Goal: Task Accomplishment & Management: Use online tool/utility

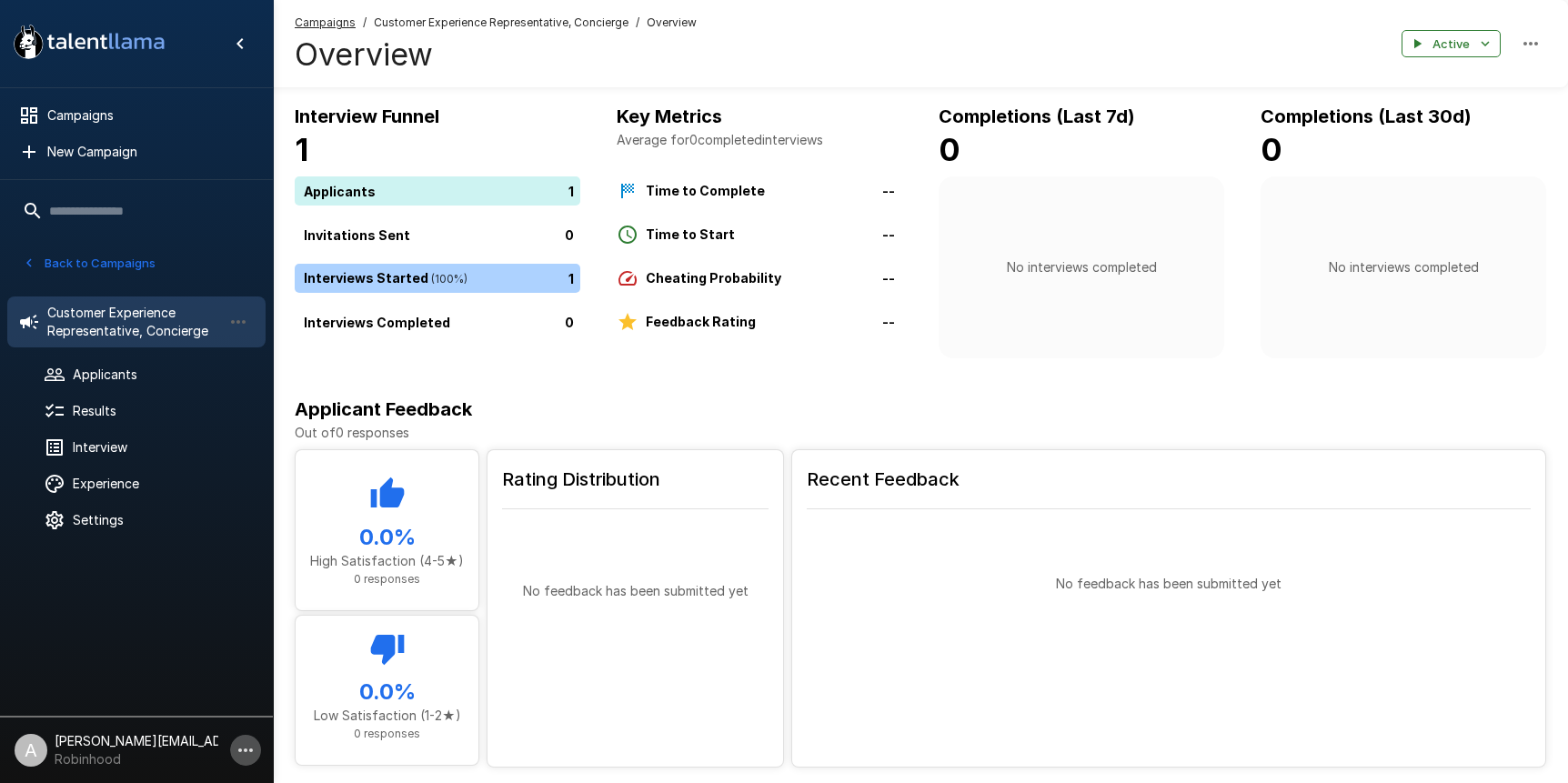
click at [252, 745] on icon "button" at bounding box center [246, 750] width 22 height 22
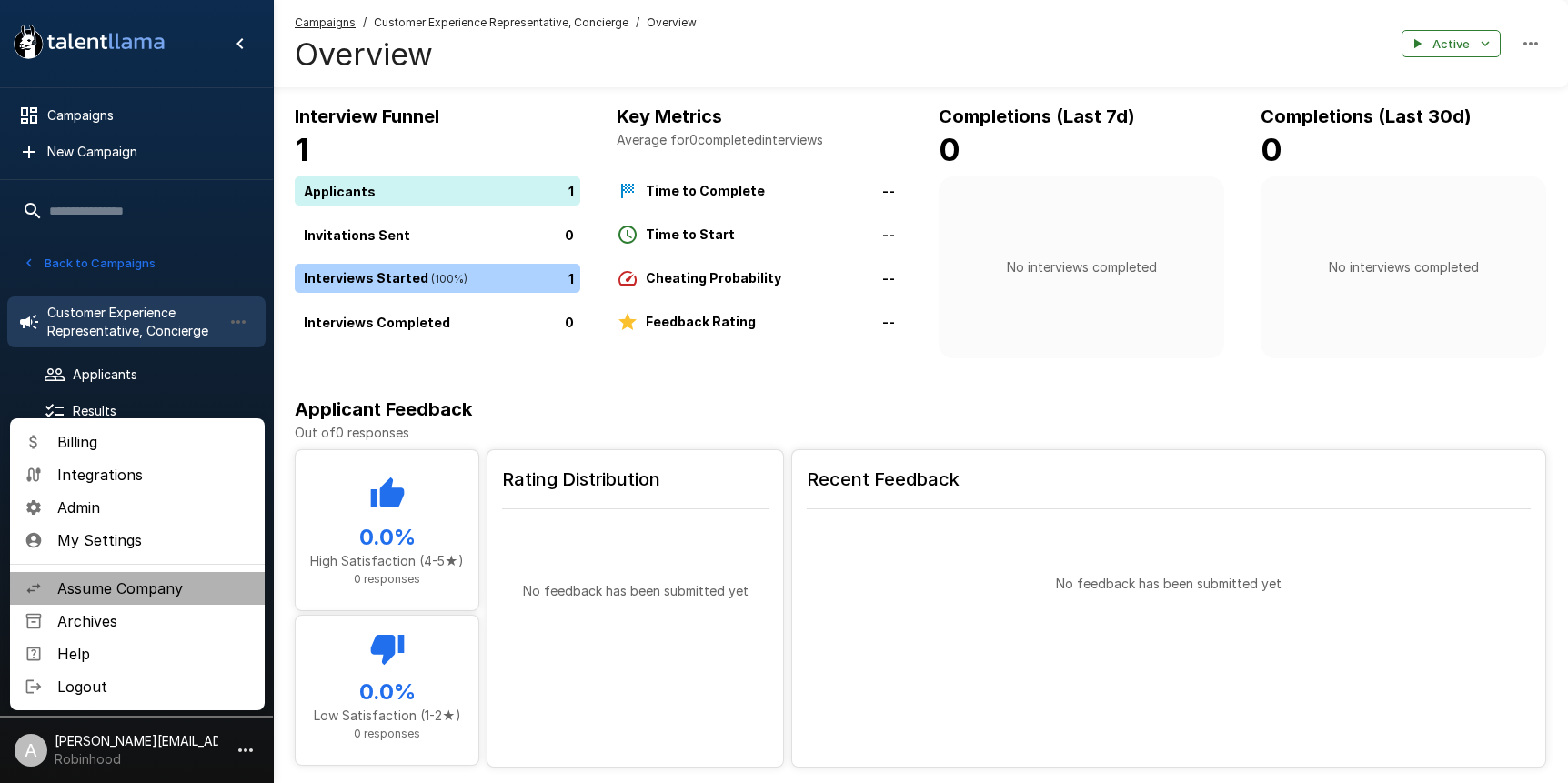
click at [170, 580] on span "Assume Company" at bounding box center [154, 588] width 193 height 22
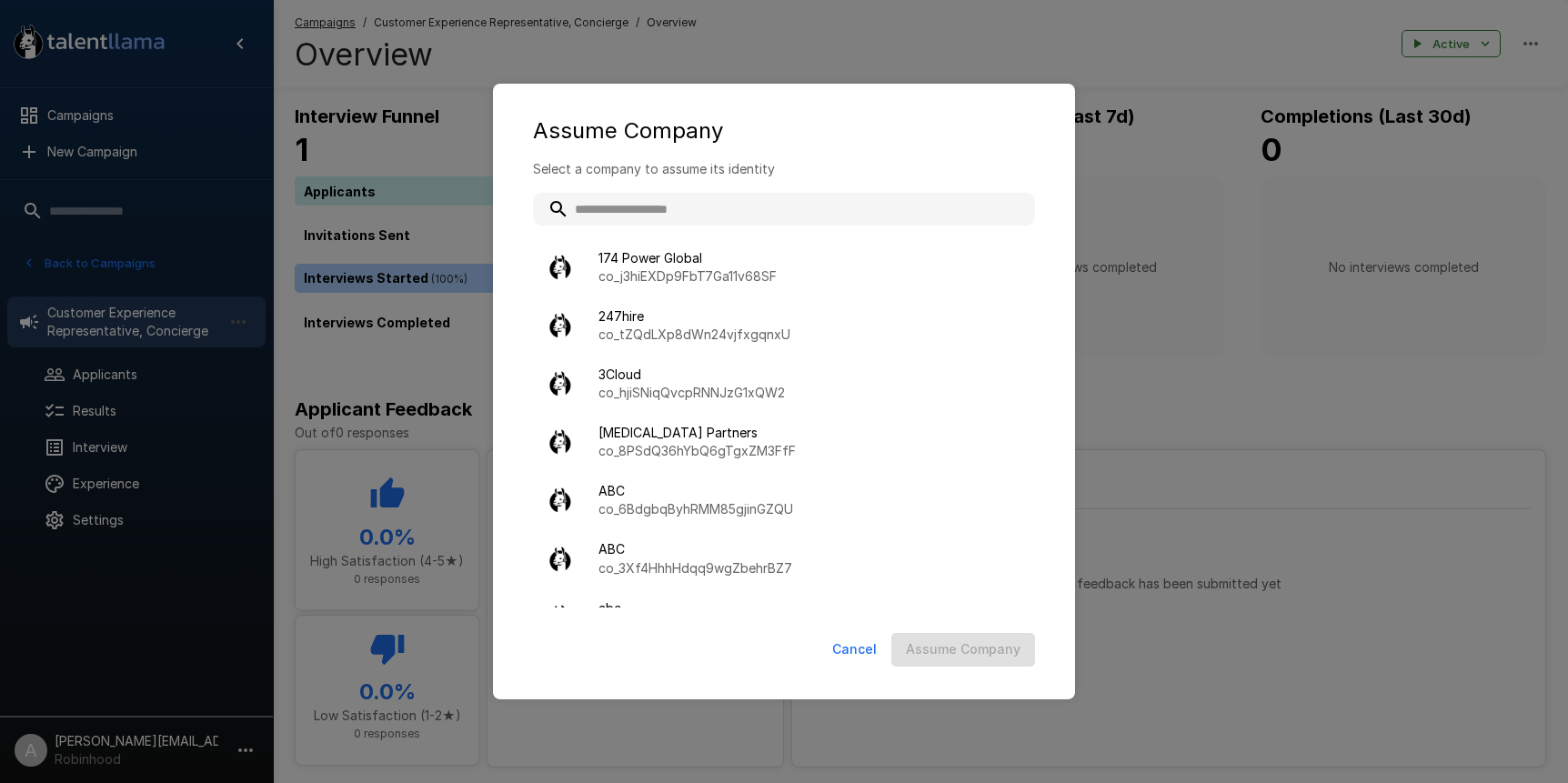
click at [672, 193] on input "text" at bounding box center [783, 209] width 502 height 33
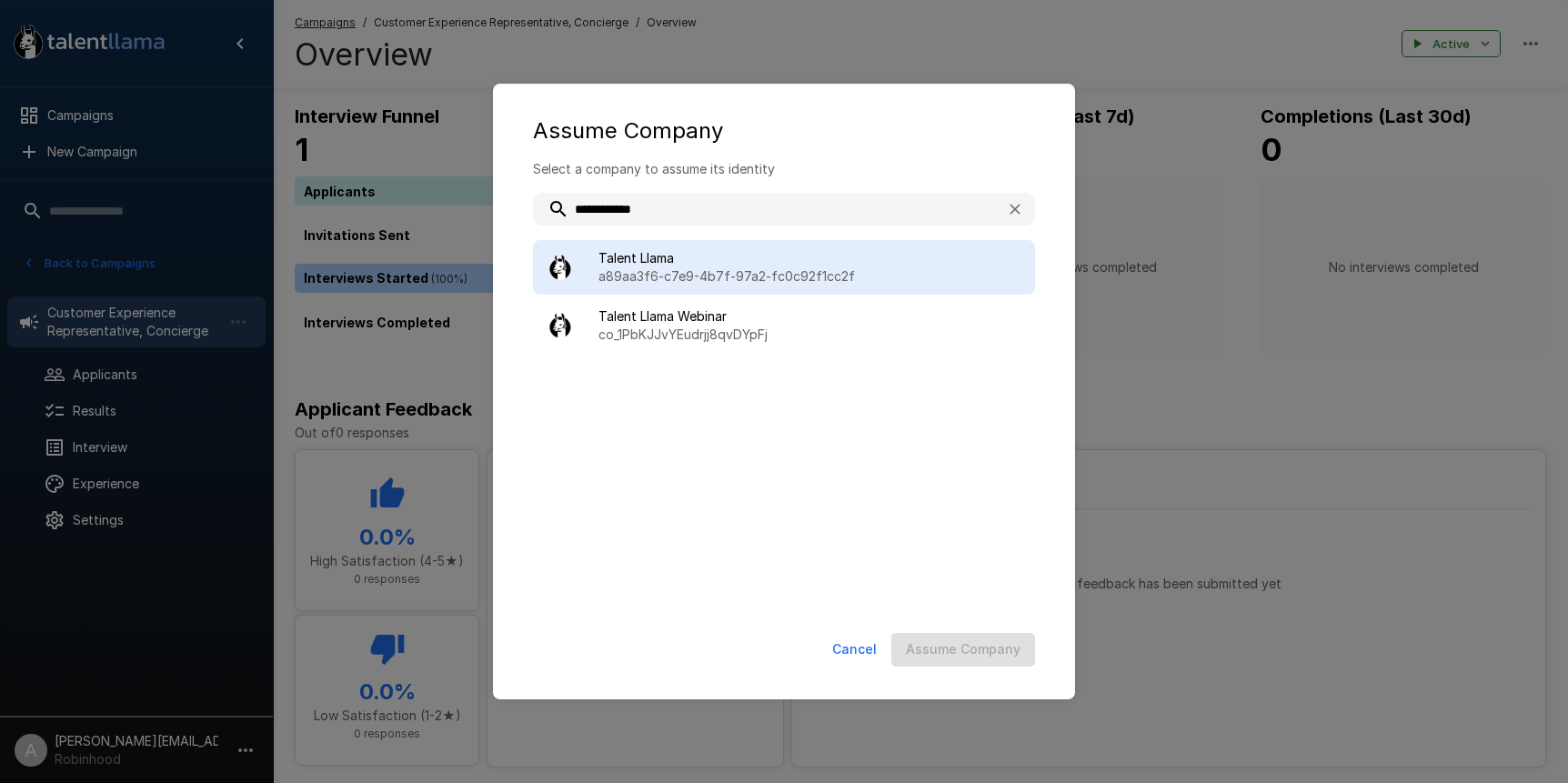
type input "**********"
click at [721, 270] on p "a89aa3f6-c7e9-4b7f-97a2-fc0c92f1cc2f" at bounding box center [809, 277] width 423 height 18
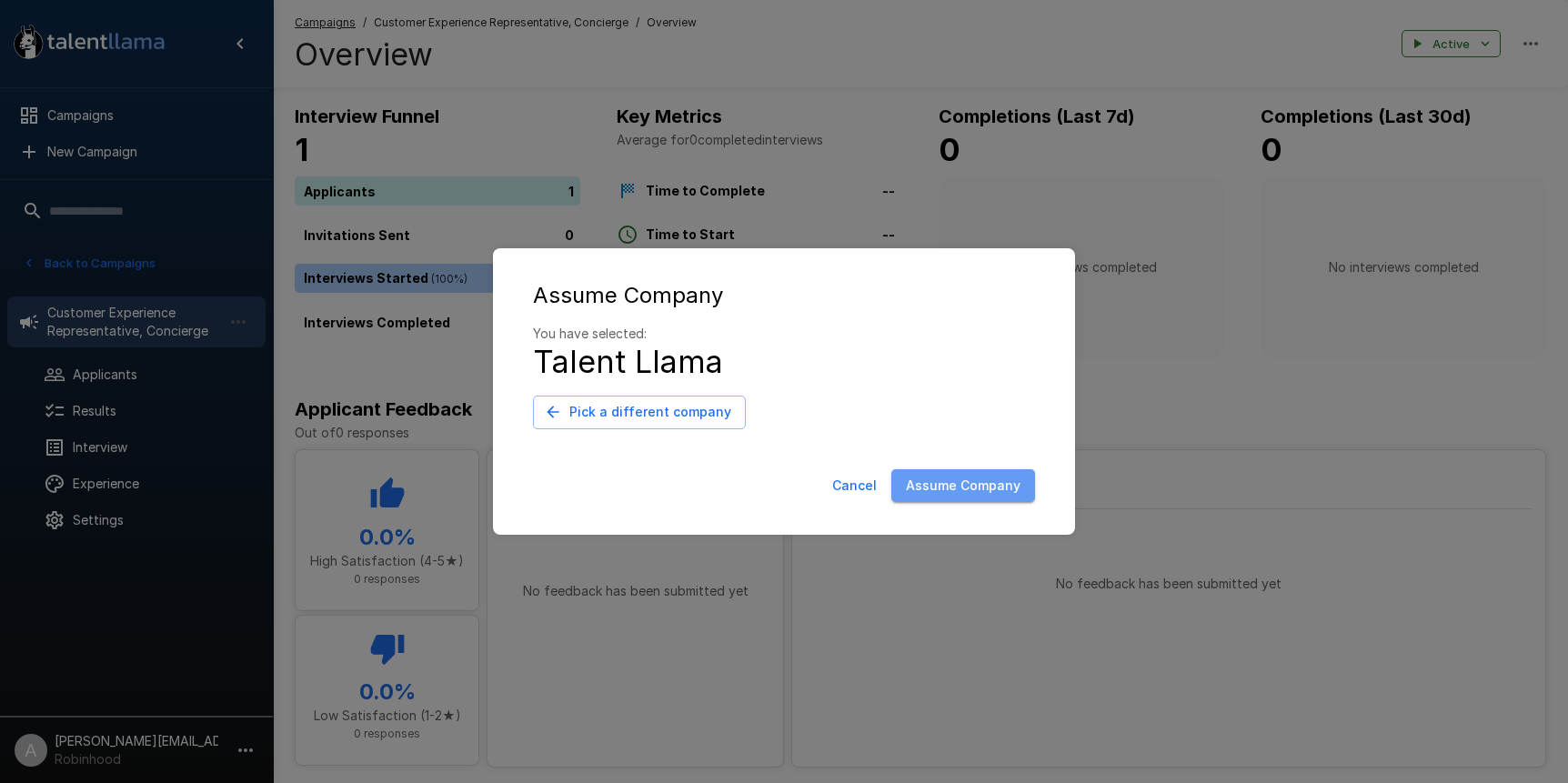
click at [978, 494] on button "Assume Company" at bounding box center [963, 486] width 144 height 34
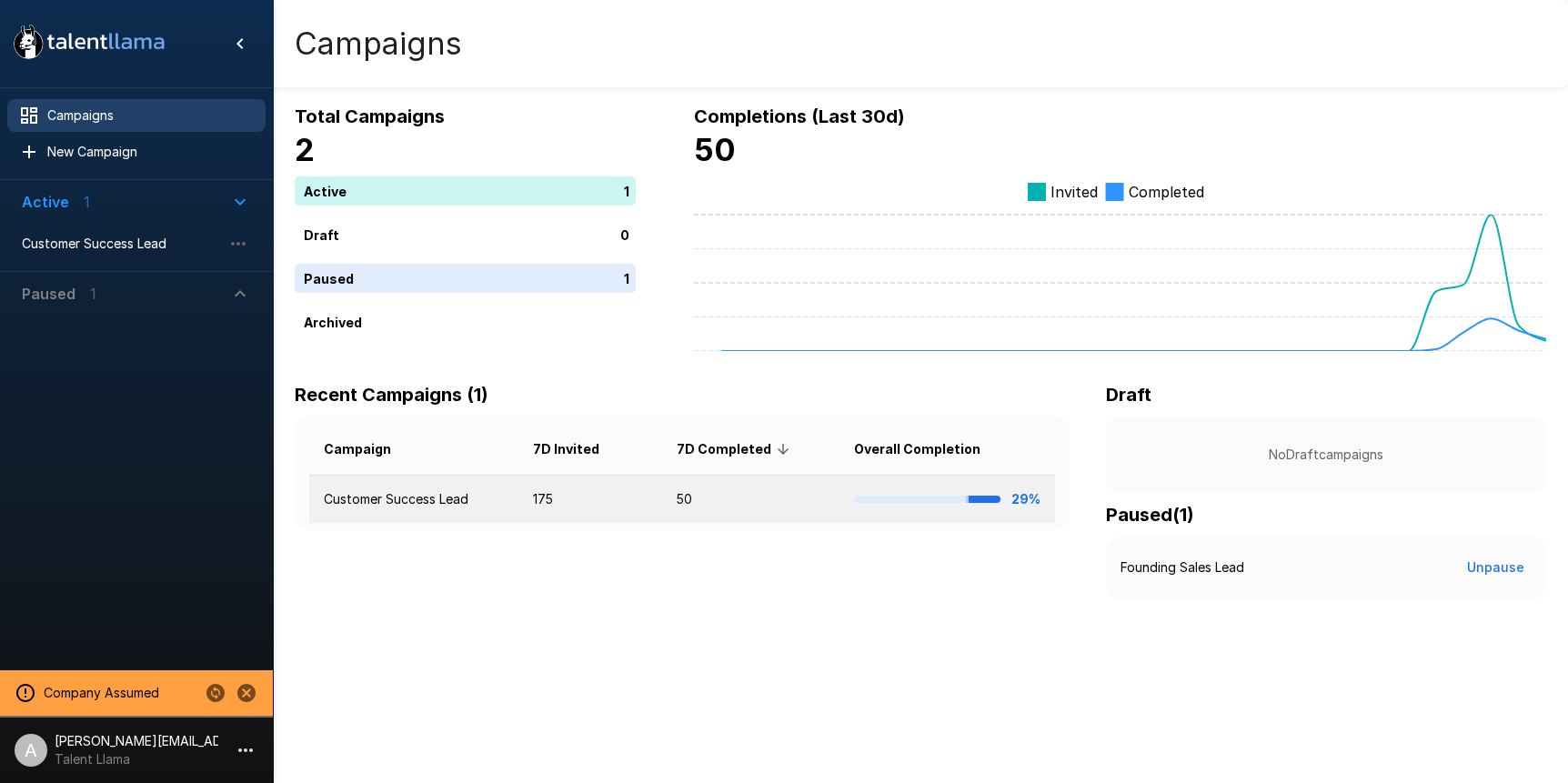
click at [518, 517] on td "Customer Success Lead" at bounding box center [414, 500] width 209 height 48
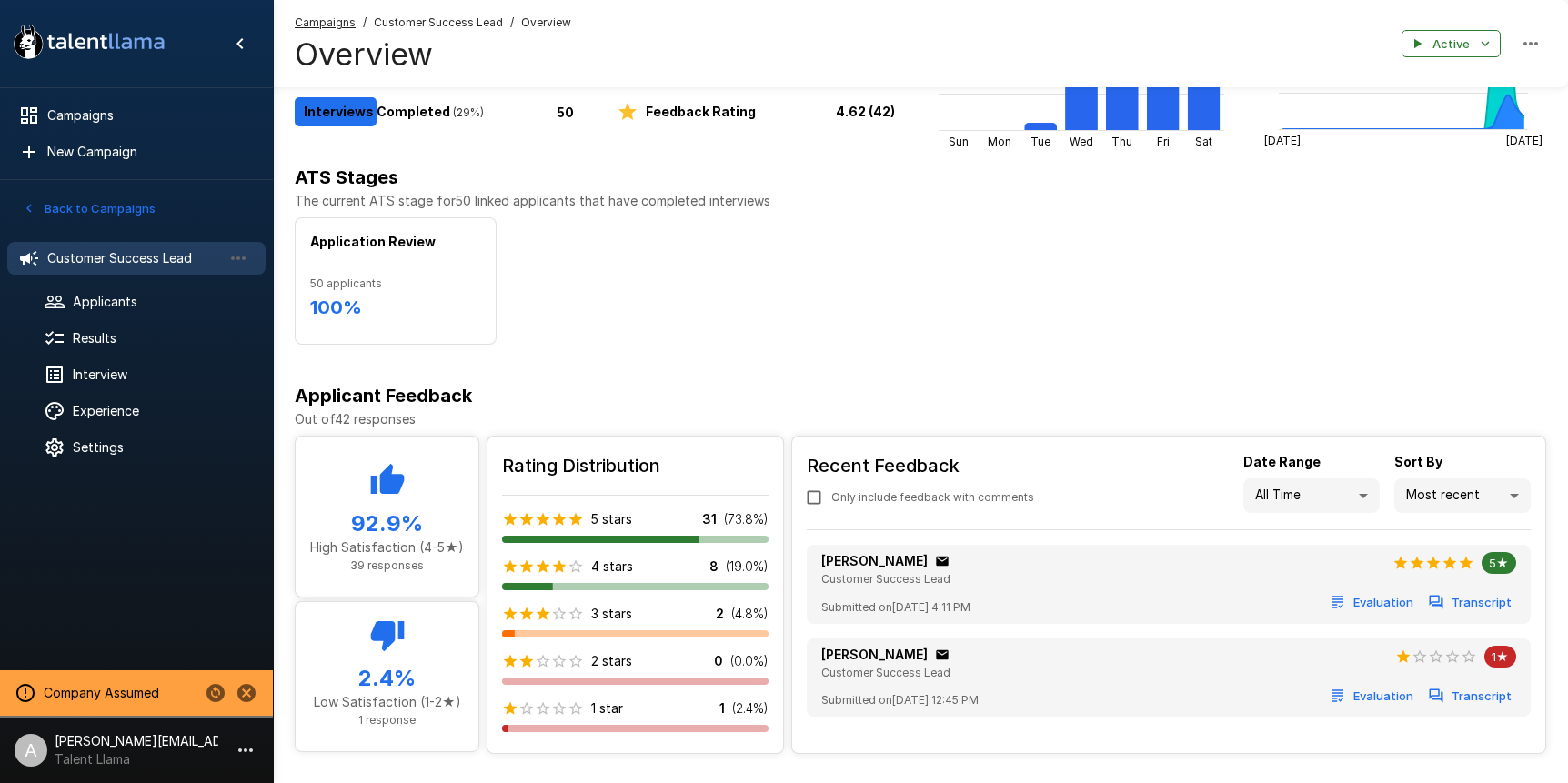
click at [1512, 514] on div "Recent Feedback Only include feedback with comments Date Range All Time ** Sort…" at bounding box center [1168, 591] width 753 height 309
click at [1512, 508] on body ".st0{fill:#FFFFFF;} .st1{fill:#76a4ed;} Campaigns New Campaign Active 1 Custome…" at bounding box center [784, 181] width 1568 height 783
click at [1481, 608] on li "Lowest ratings" at bounding box center [1463, 602] width 137 height 33
type input "***"
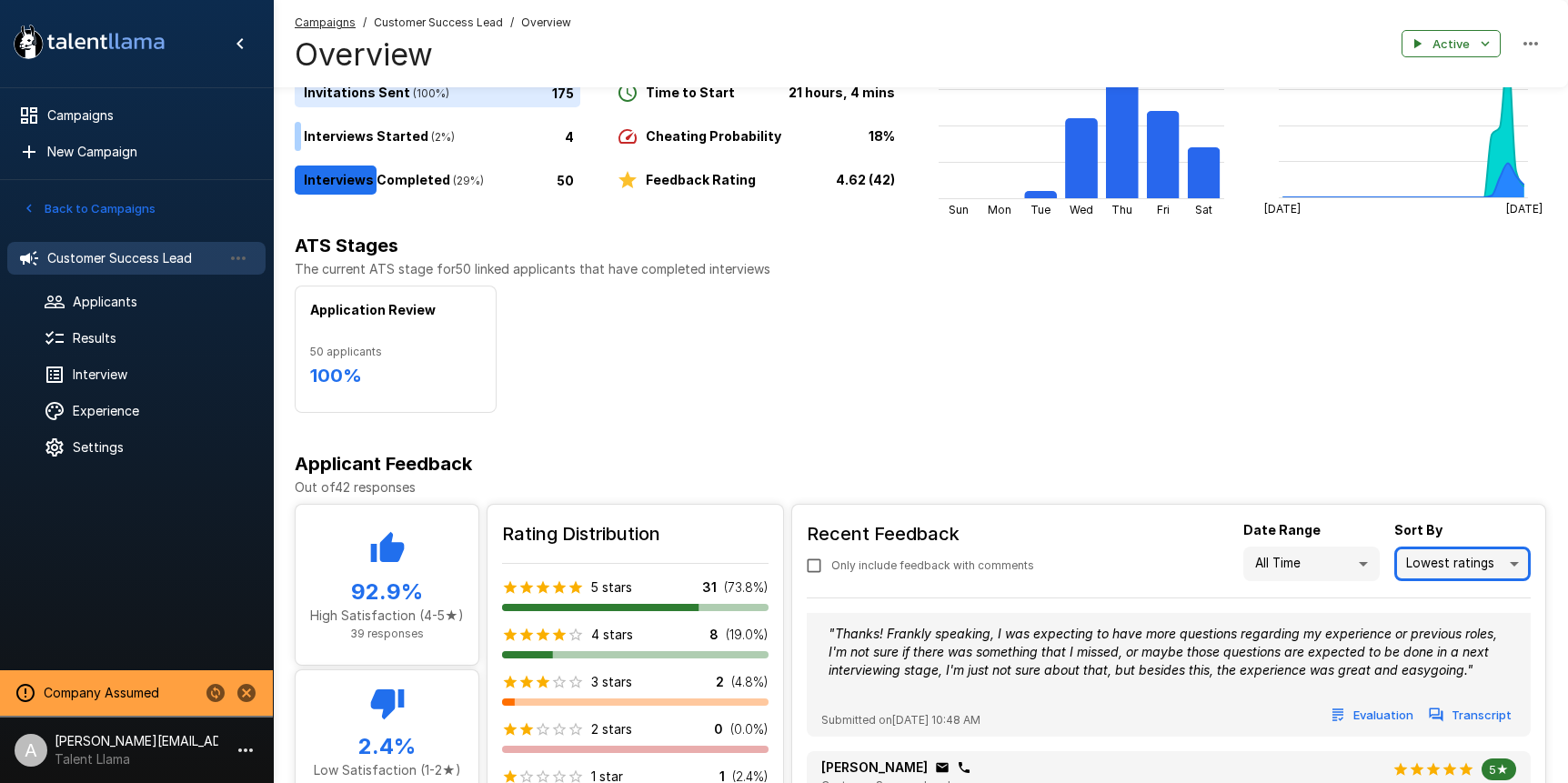
scroll to position [1615, 0]
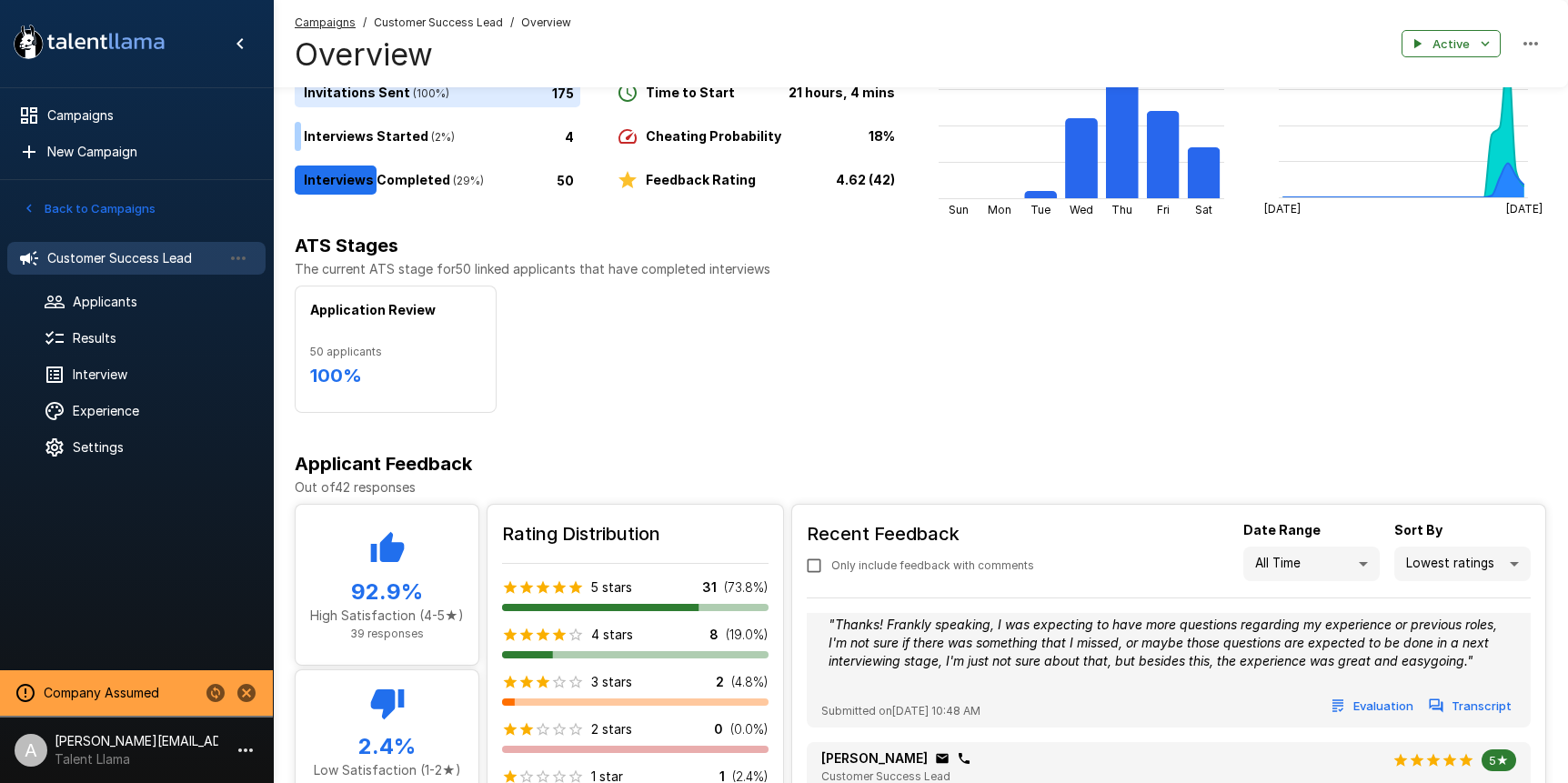
click at [1388, 720] on button "Evaluation" at bounding box center [1373, 706] width 91 height 28
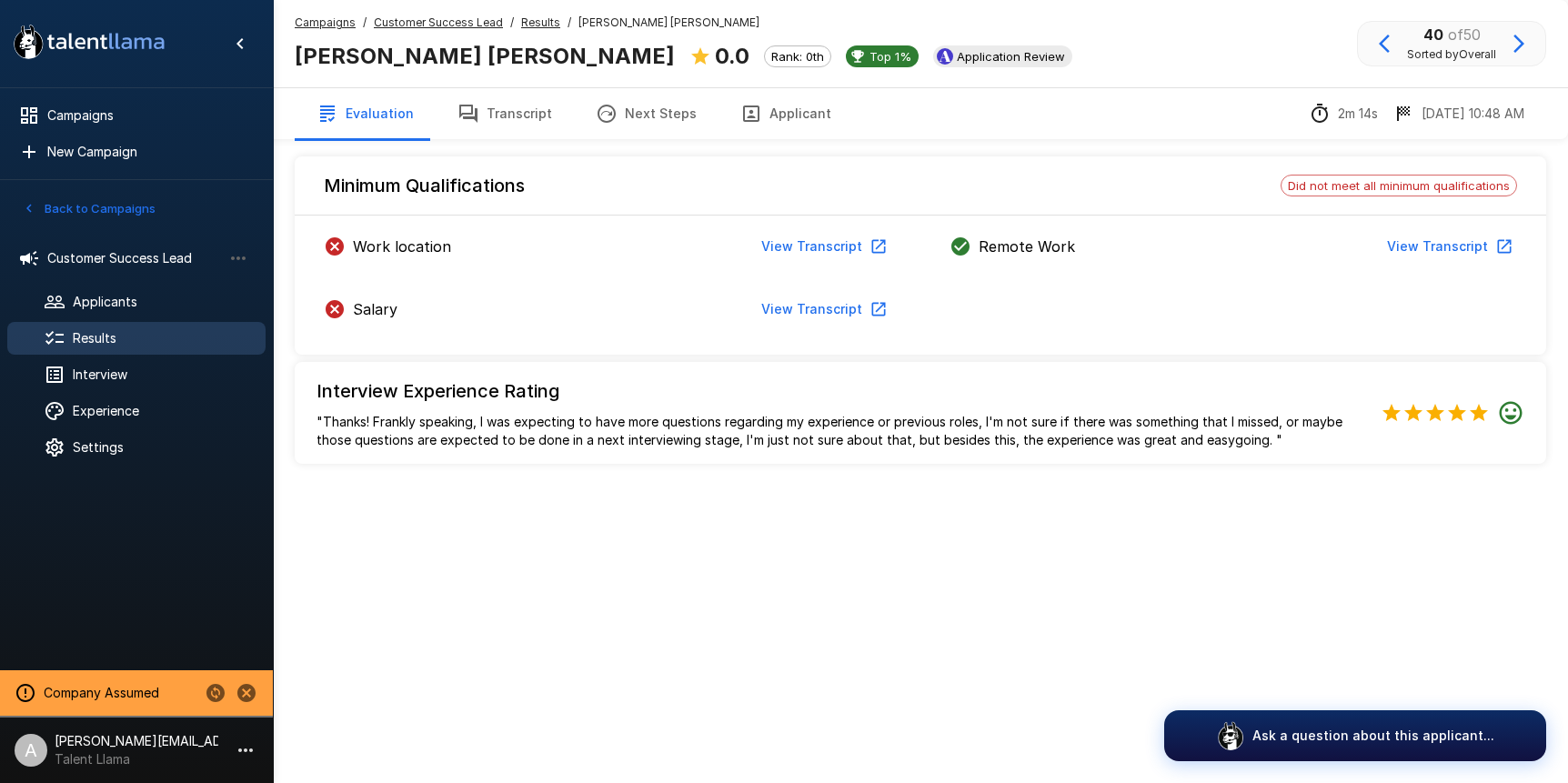
click at [838, 310] on button "View Transcript" at bounding box center [822, 310] width 137 height 34
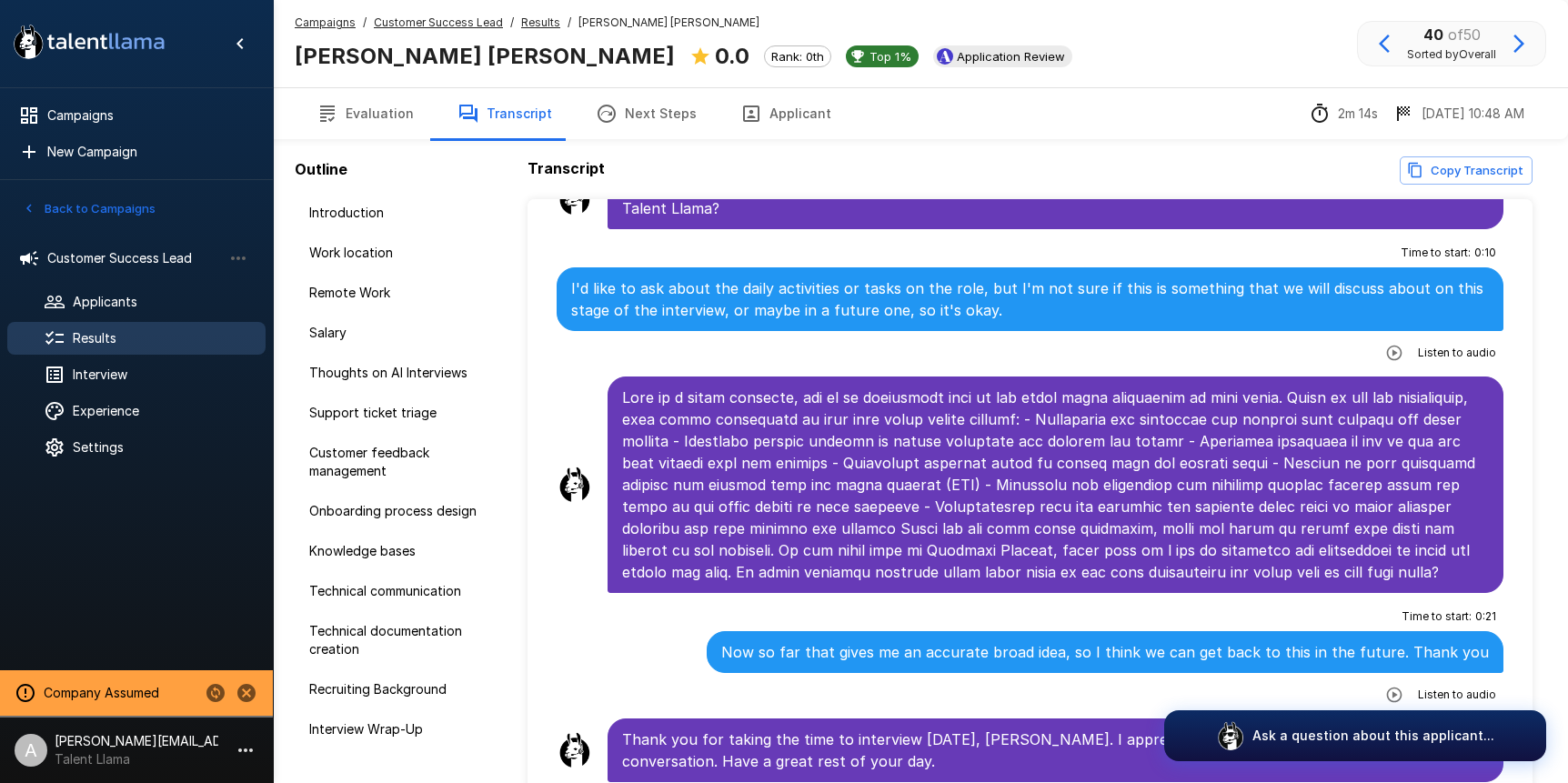
scroll to position [97, 0]
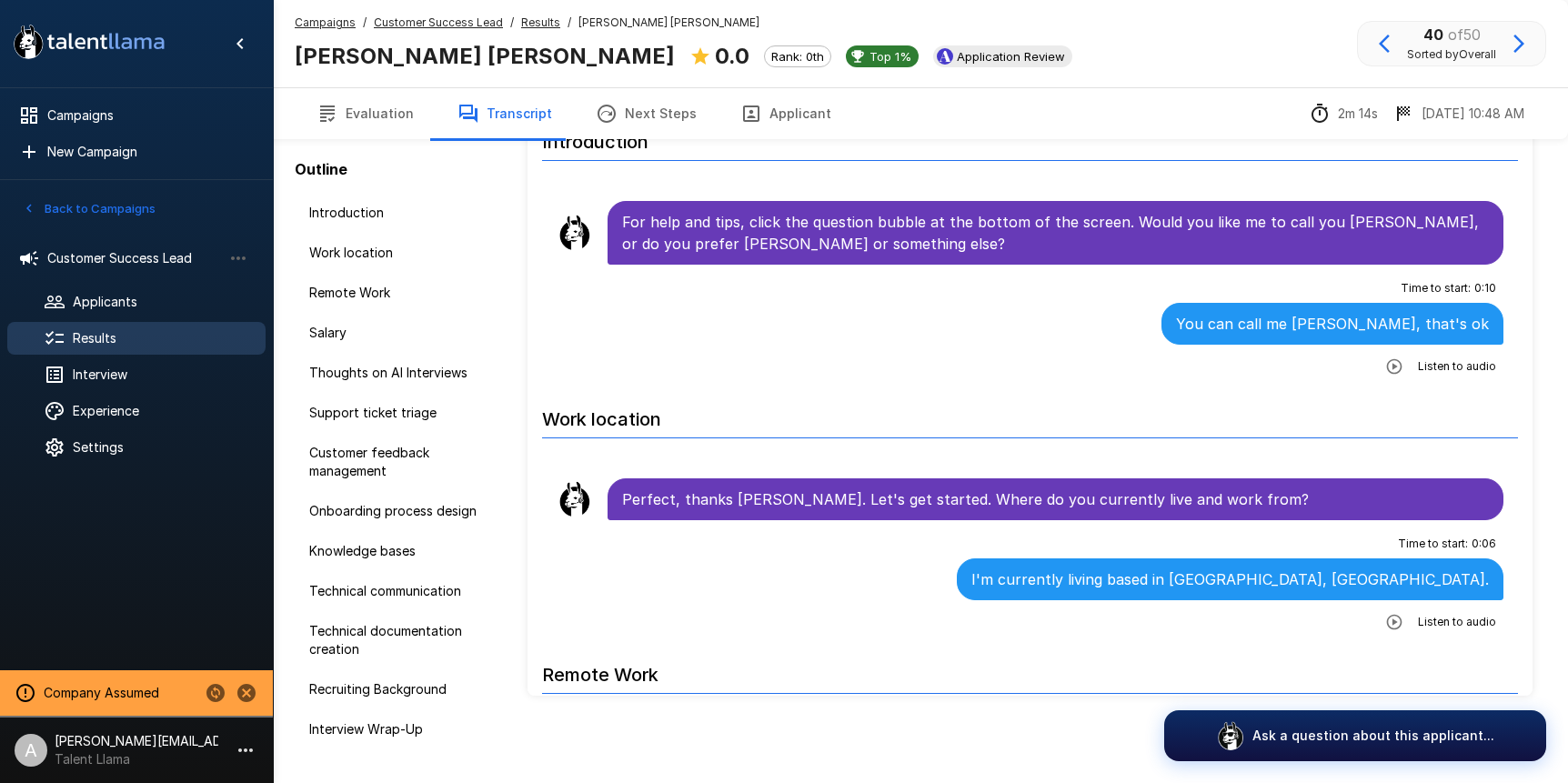
click at [453, 19] on u "Customer Success Lead" at bounding box center [439, 22] width 129 height 14
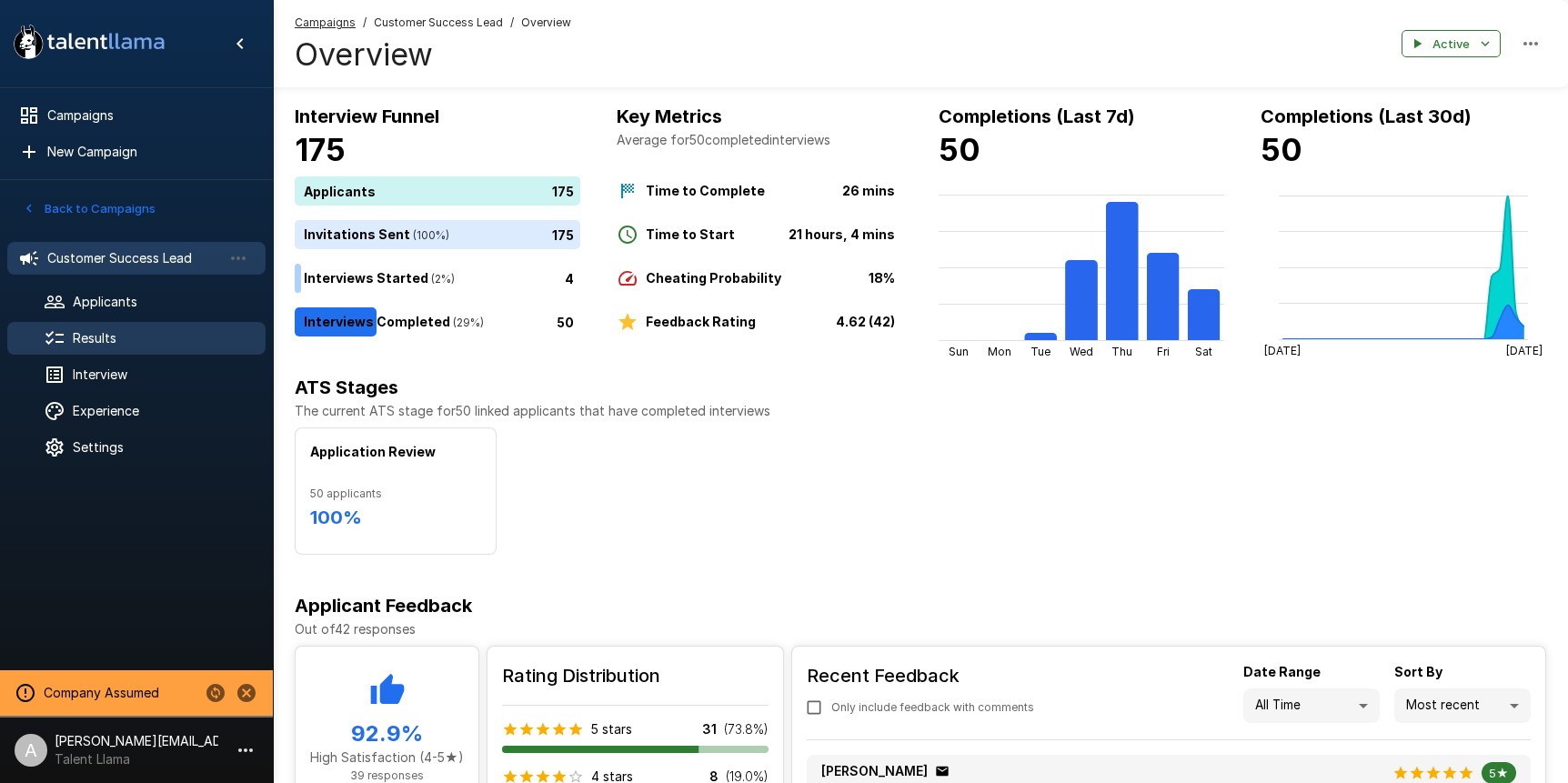
click at [148, 330] on span "Results" at bounding box center [162, 339] width 178 height 18
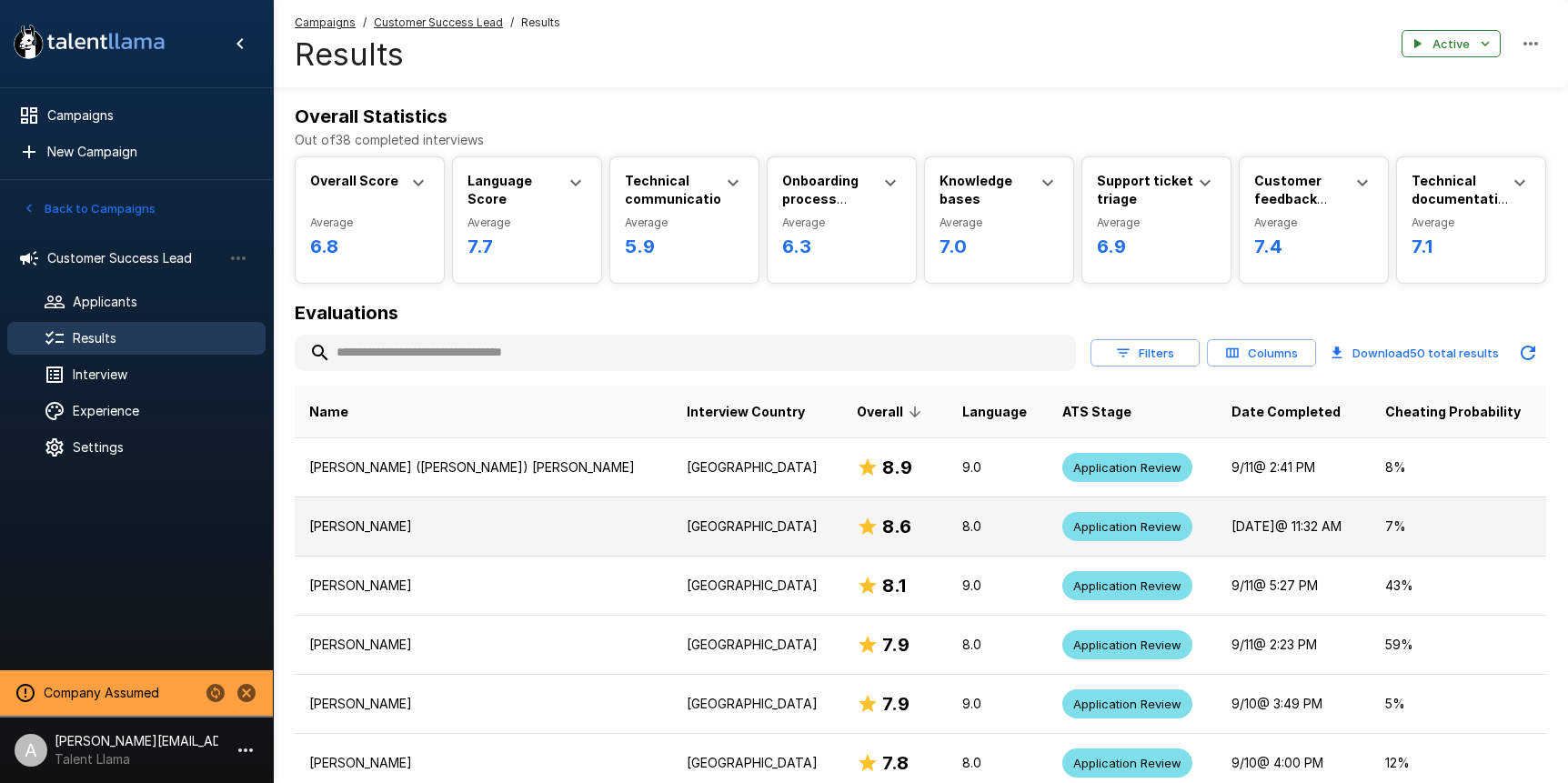
click at [429, 519] on p "[PERSON_NAME]" at bounding box center [484, 526] width 349 height 18
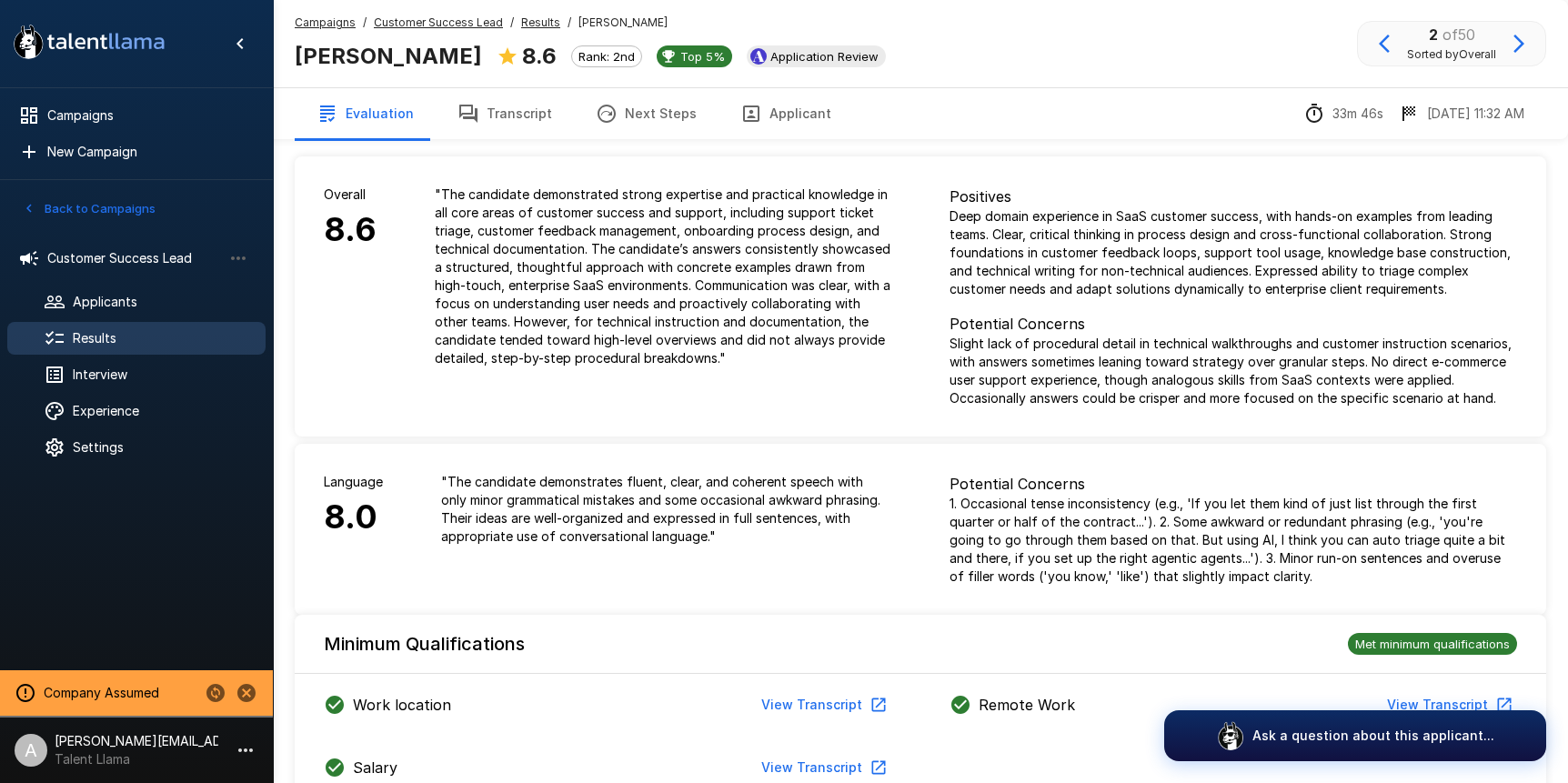
click at [832, 702] on button "View Transcript" at bounding box center [822, 705] width 137 height 34
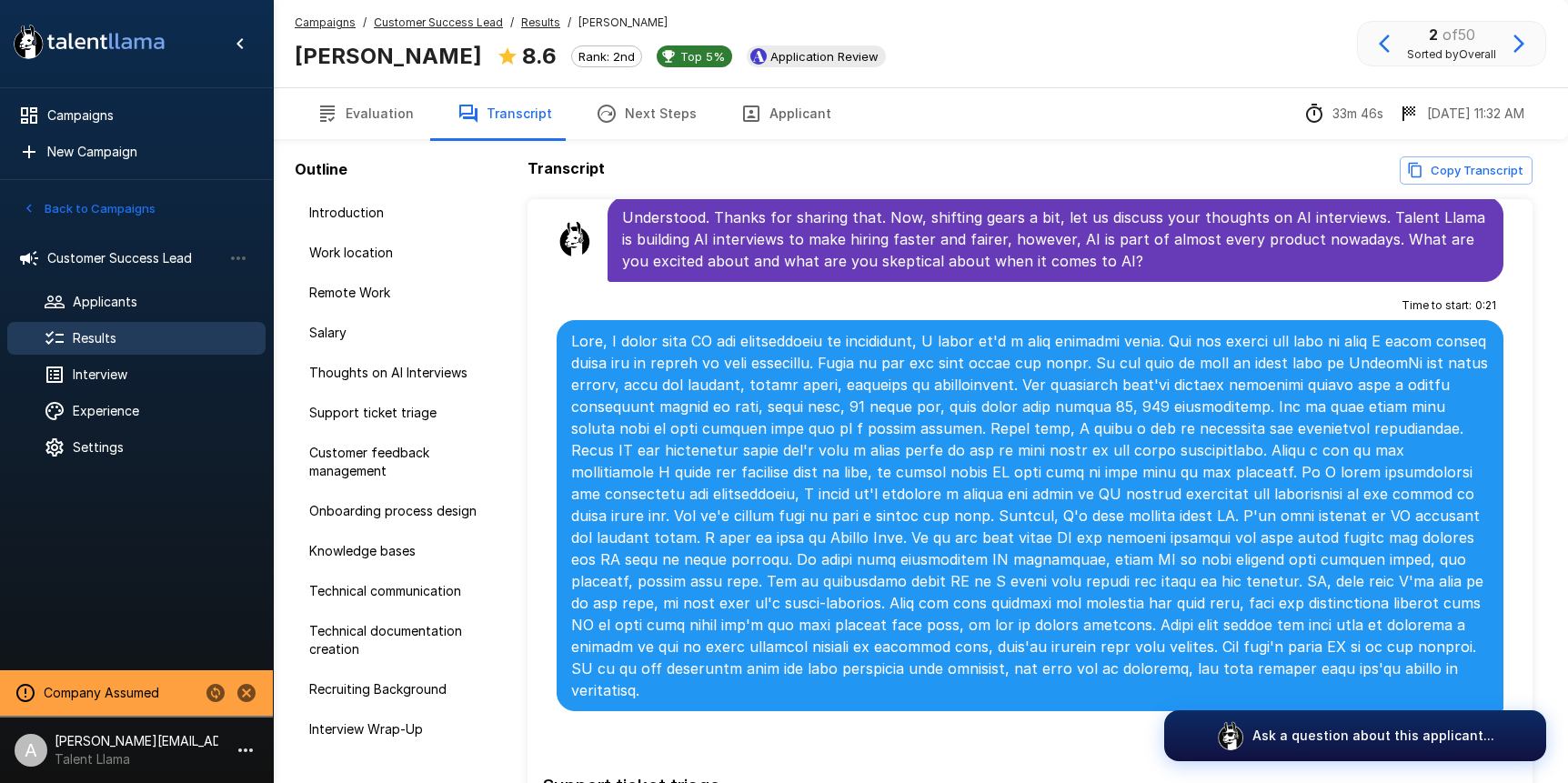
scroll to position [1252, 0]
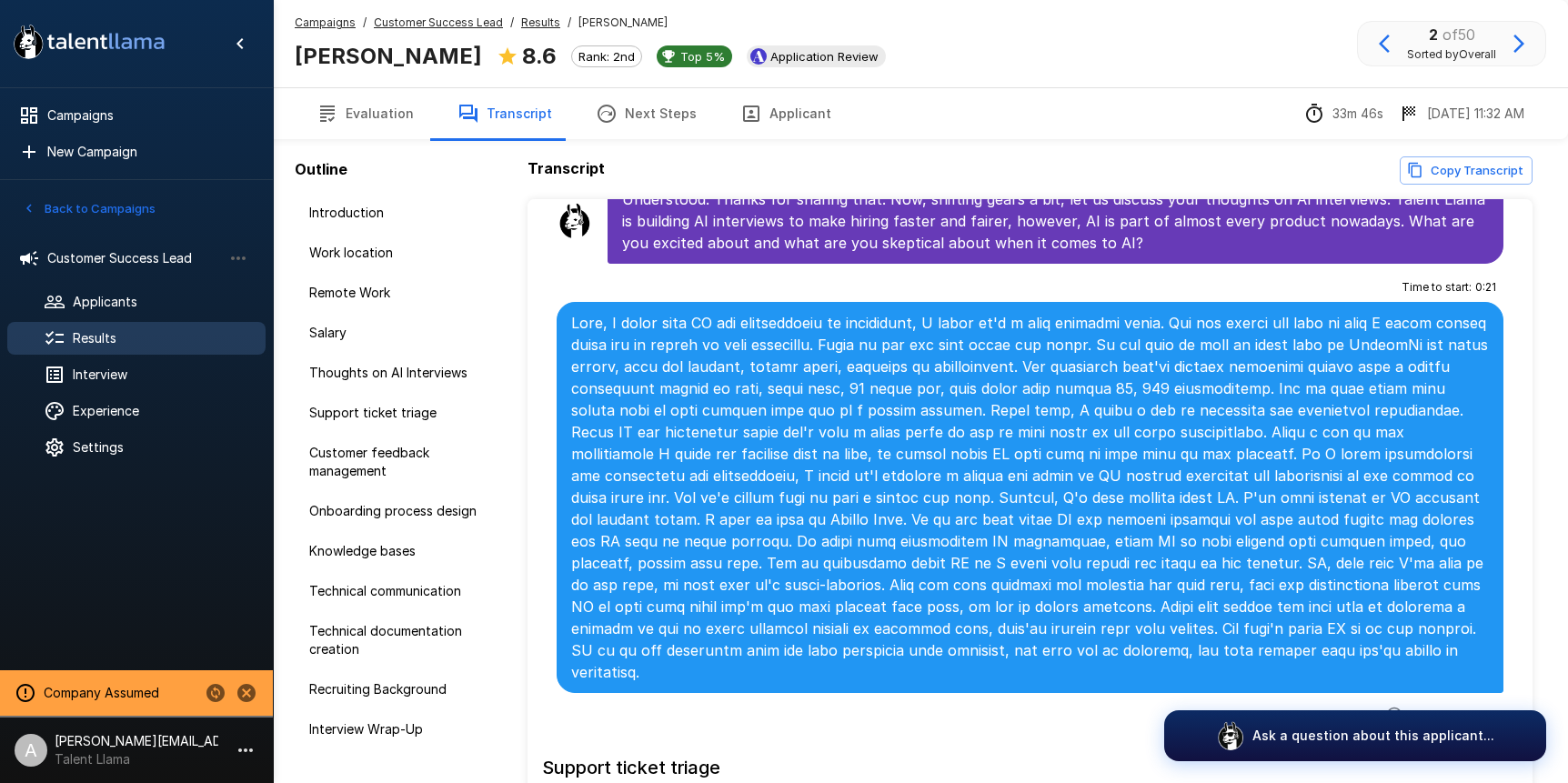
click at [1408, 698] on button "button" at bounding box center [1395, 715] width 33 height 33
click at [1315, 707] on icon "button" at bounding box center [1320, 717] width 18 height 18
click at [1330, 741] on p "Ask a question about this applicant..." at bounding box center [1374, 735] width 254 height 19
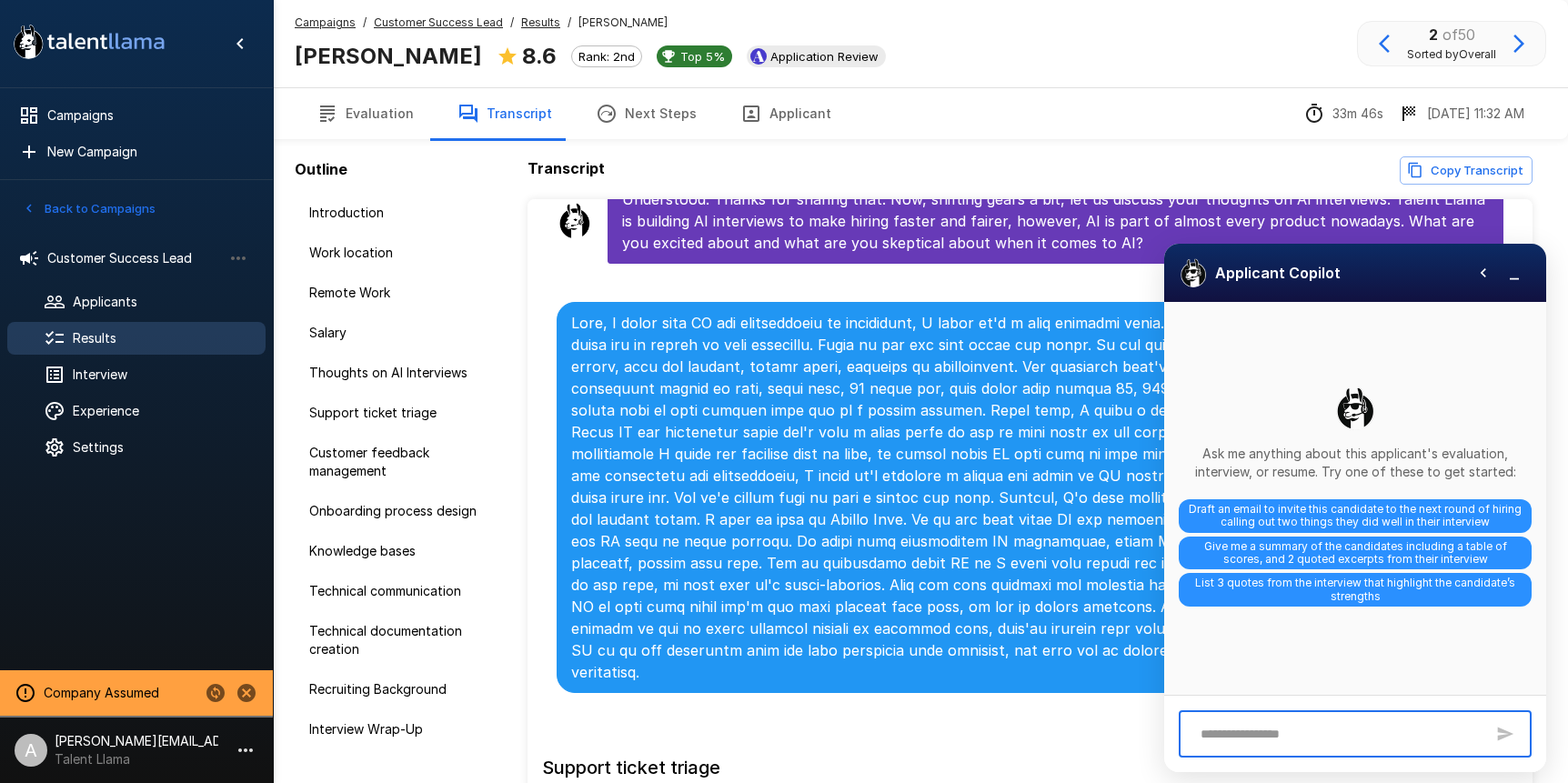
click at [1515, 275] on icon "button" at bounding box center [1514, 273] width 18 height 18
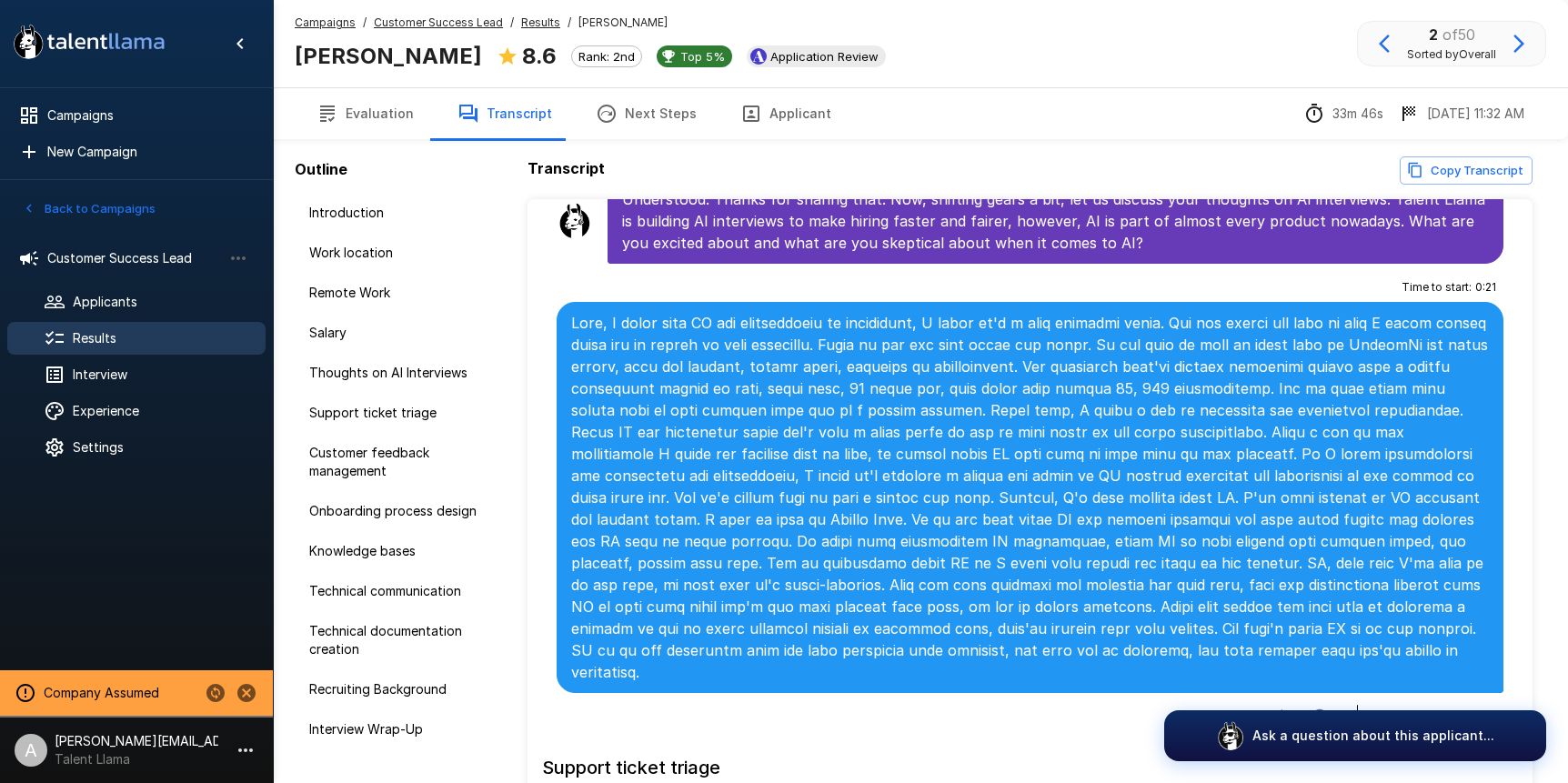
scroll to position [1222, 0]
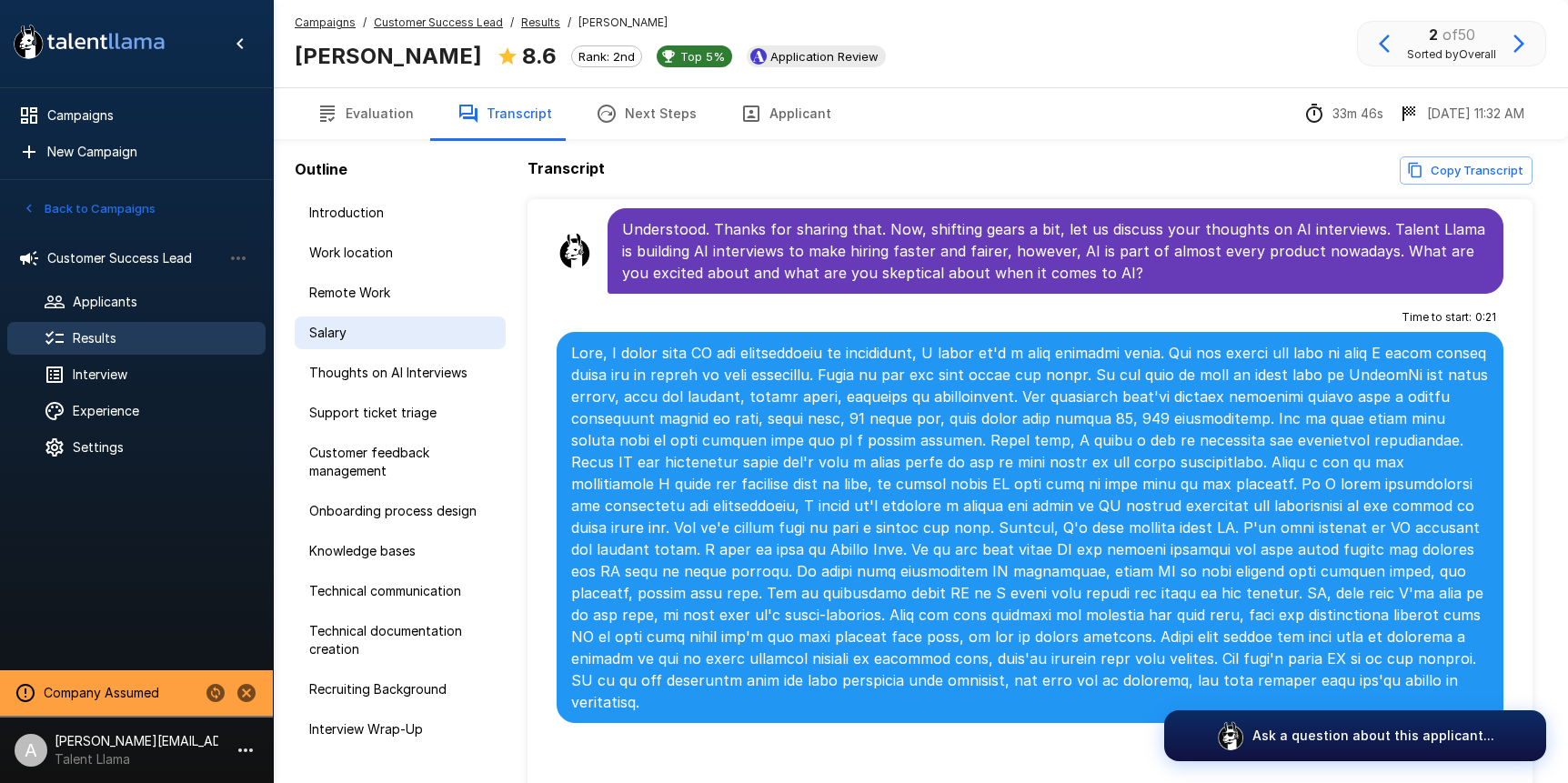
click at [363, 331] on span "Salary" at bounding box center [401, 333] width 182 height 18
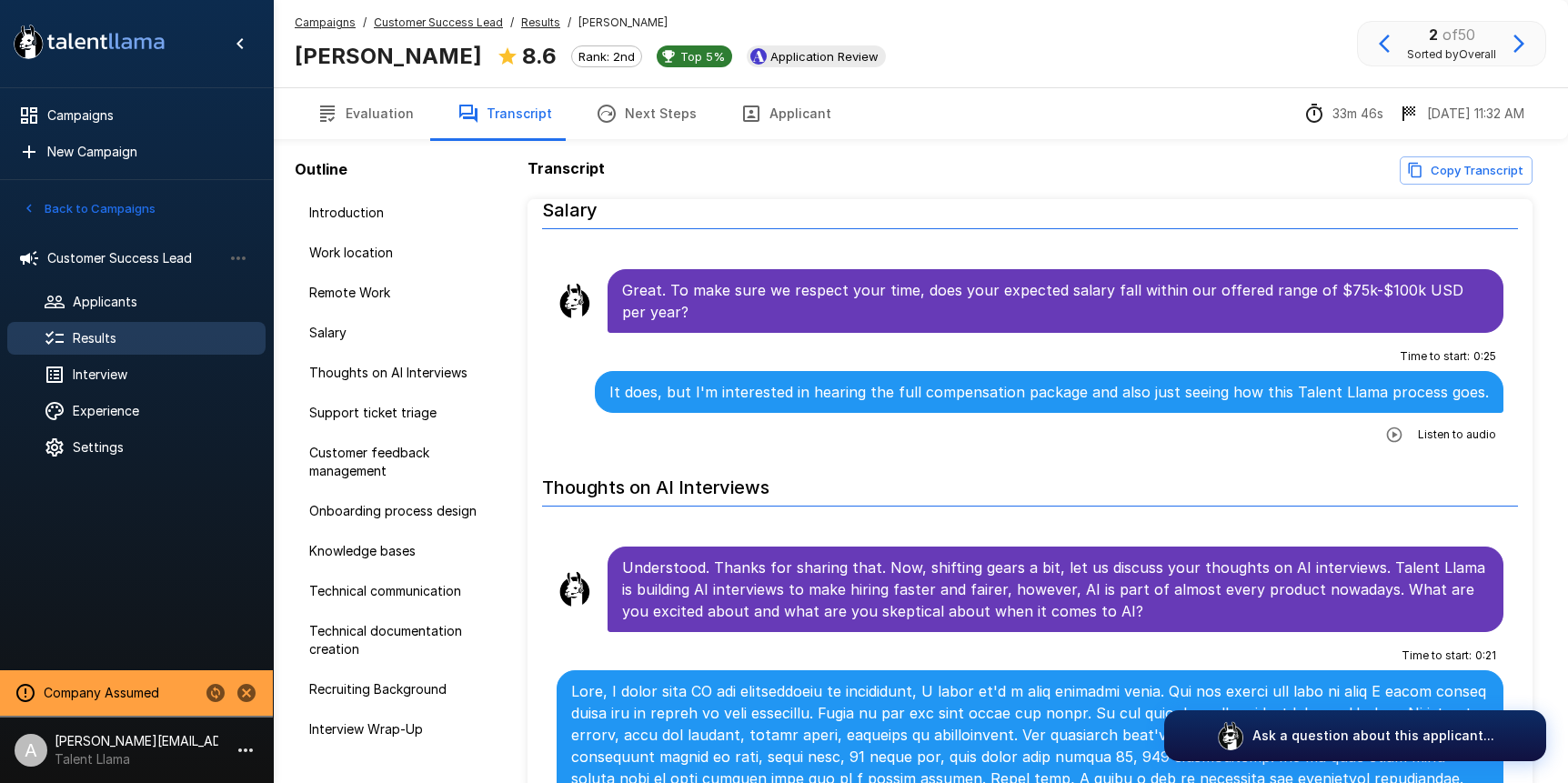
scroll to position [887, 0]
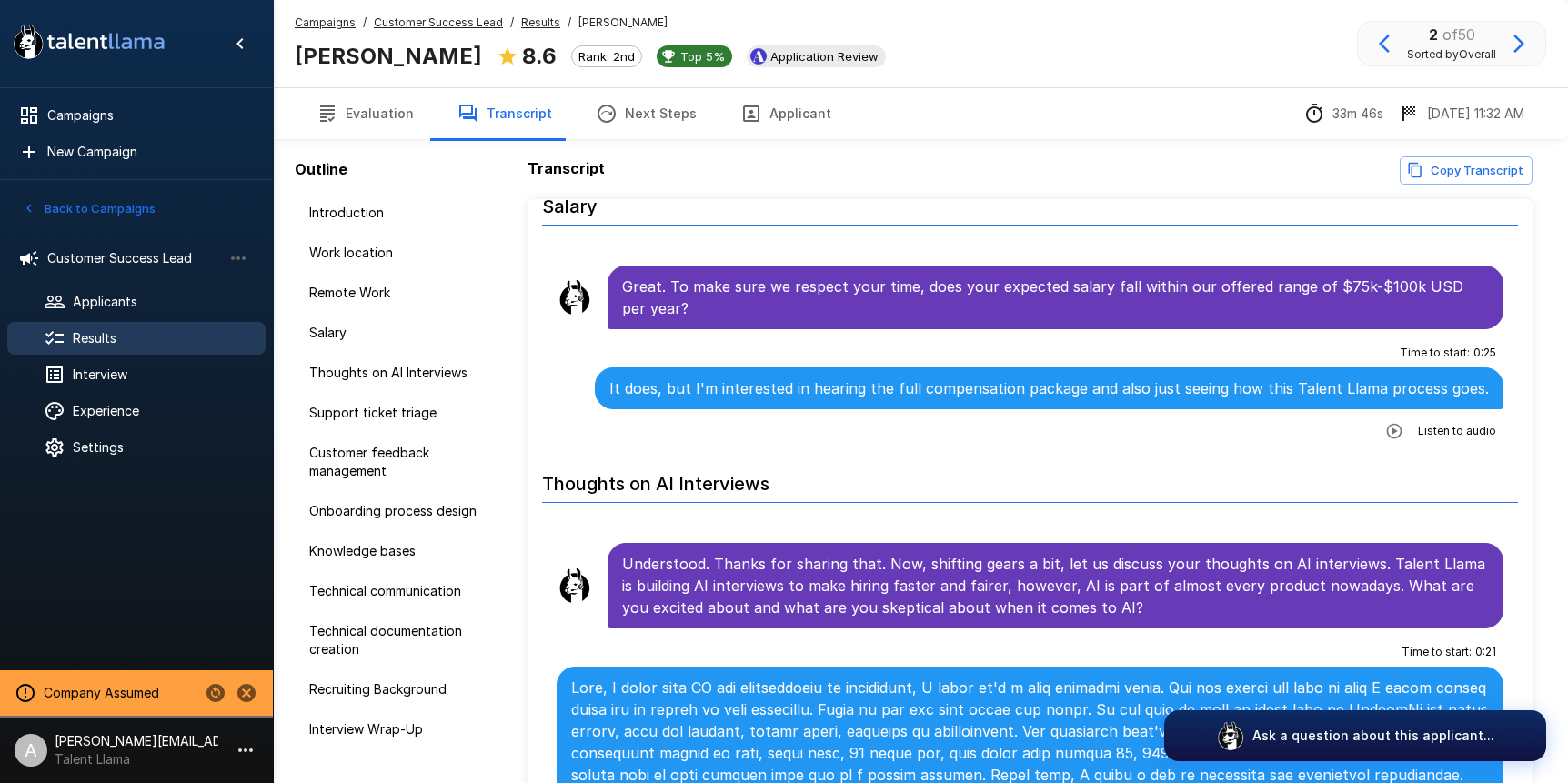
click at [441, 27] on u "Customer Success Lead" at bounding box center [439, 22] width 129 height 14
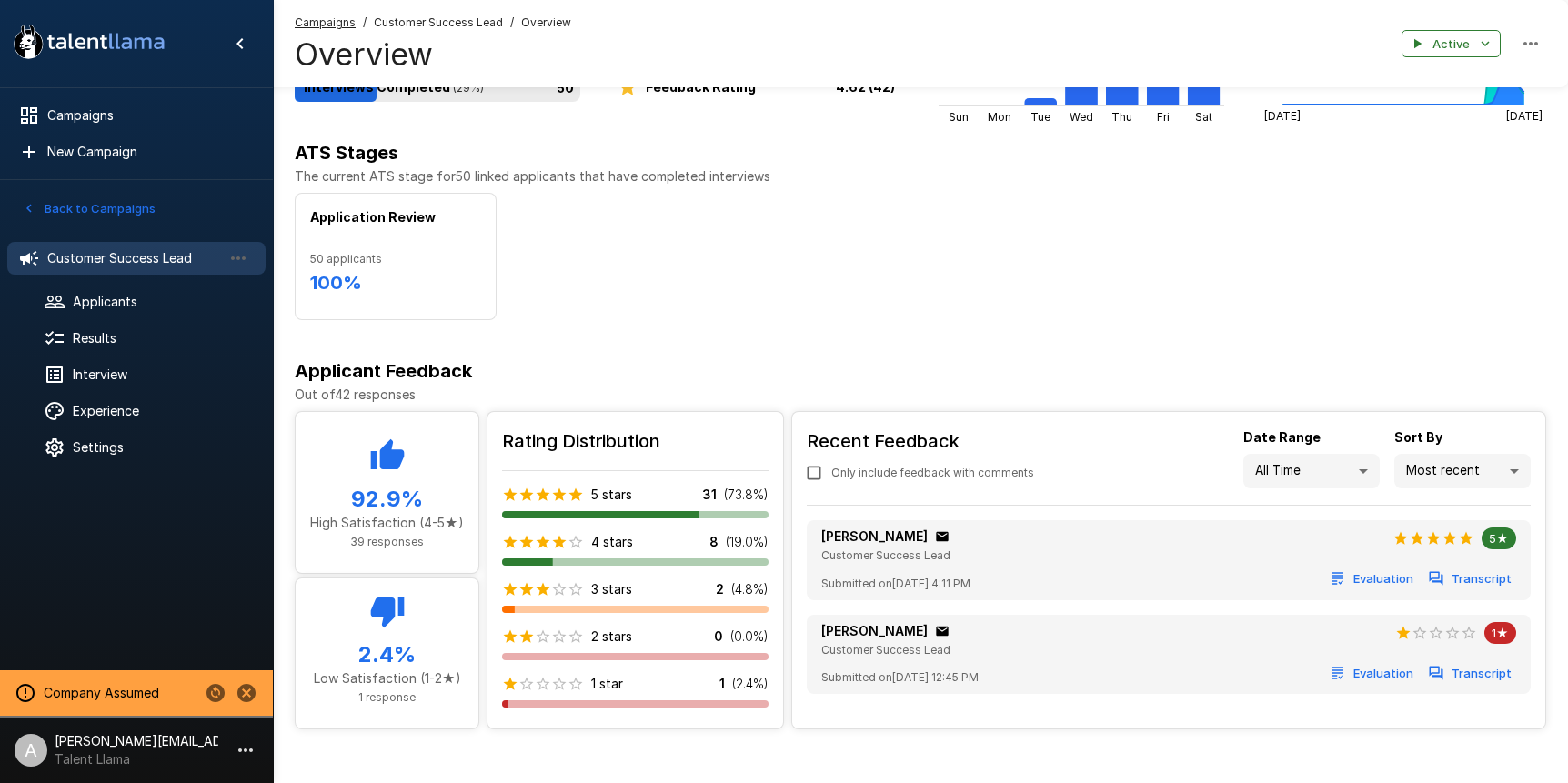
scroll to position [254, 0]
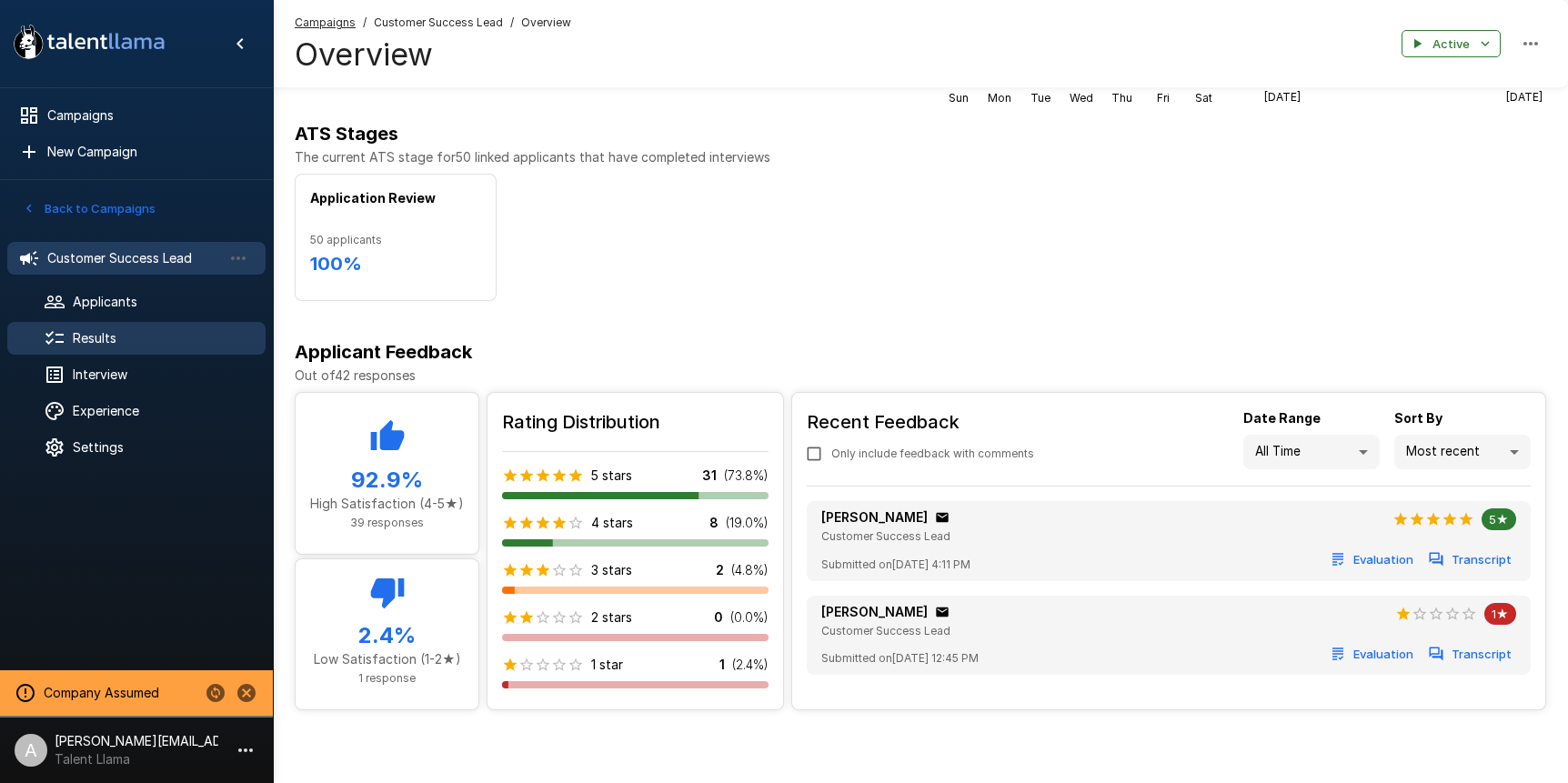
click at [126, 343] on span "Results" at bounding box center [162, 339] width 178 height 18
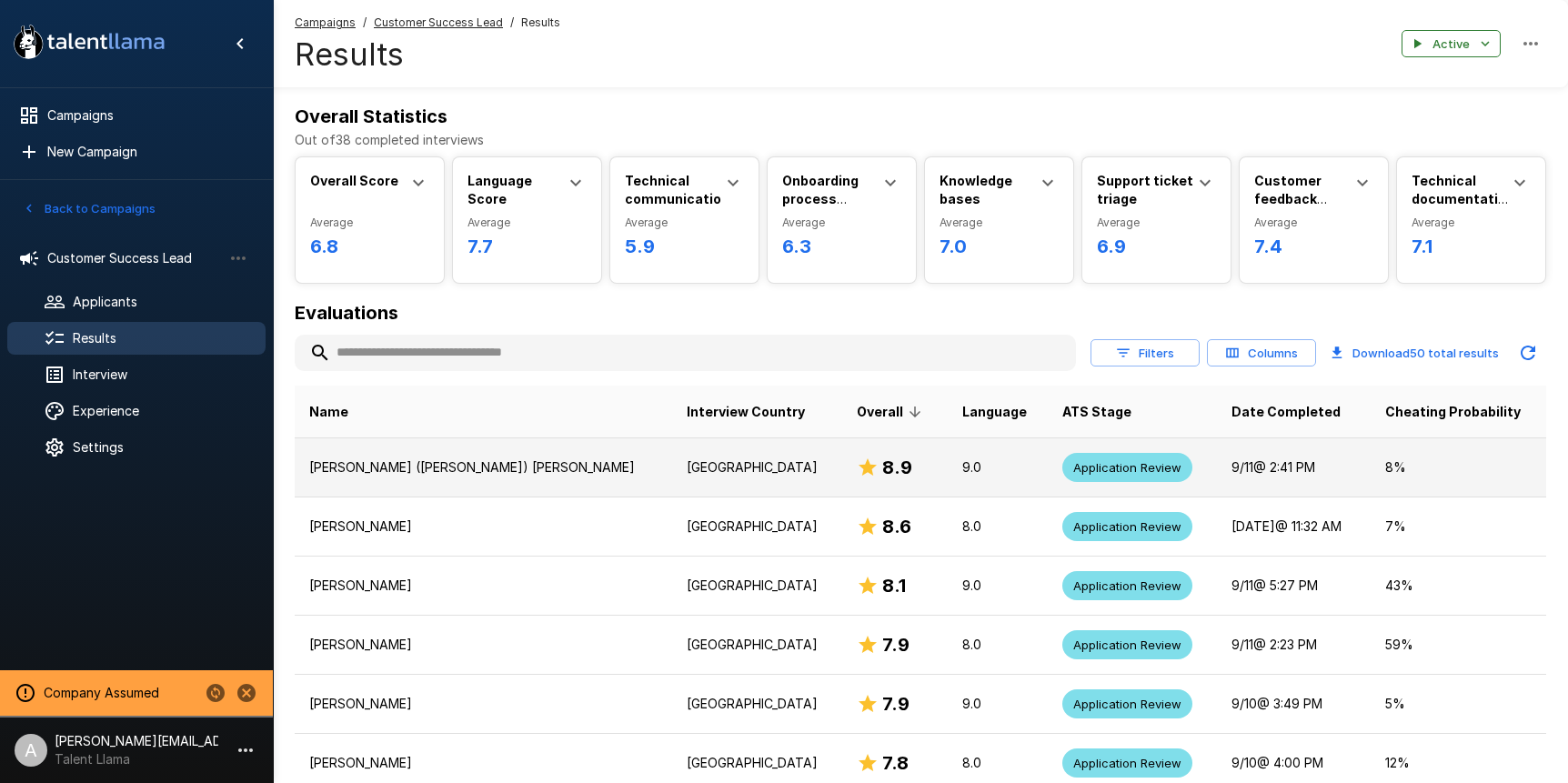
click at [948, 457] on td "9.0" at bounding box center [998, 468] width 100 height 59
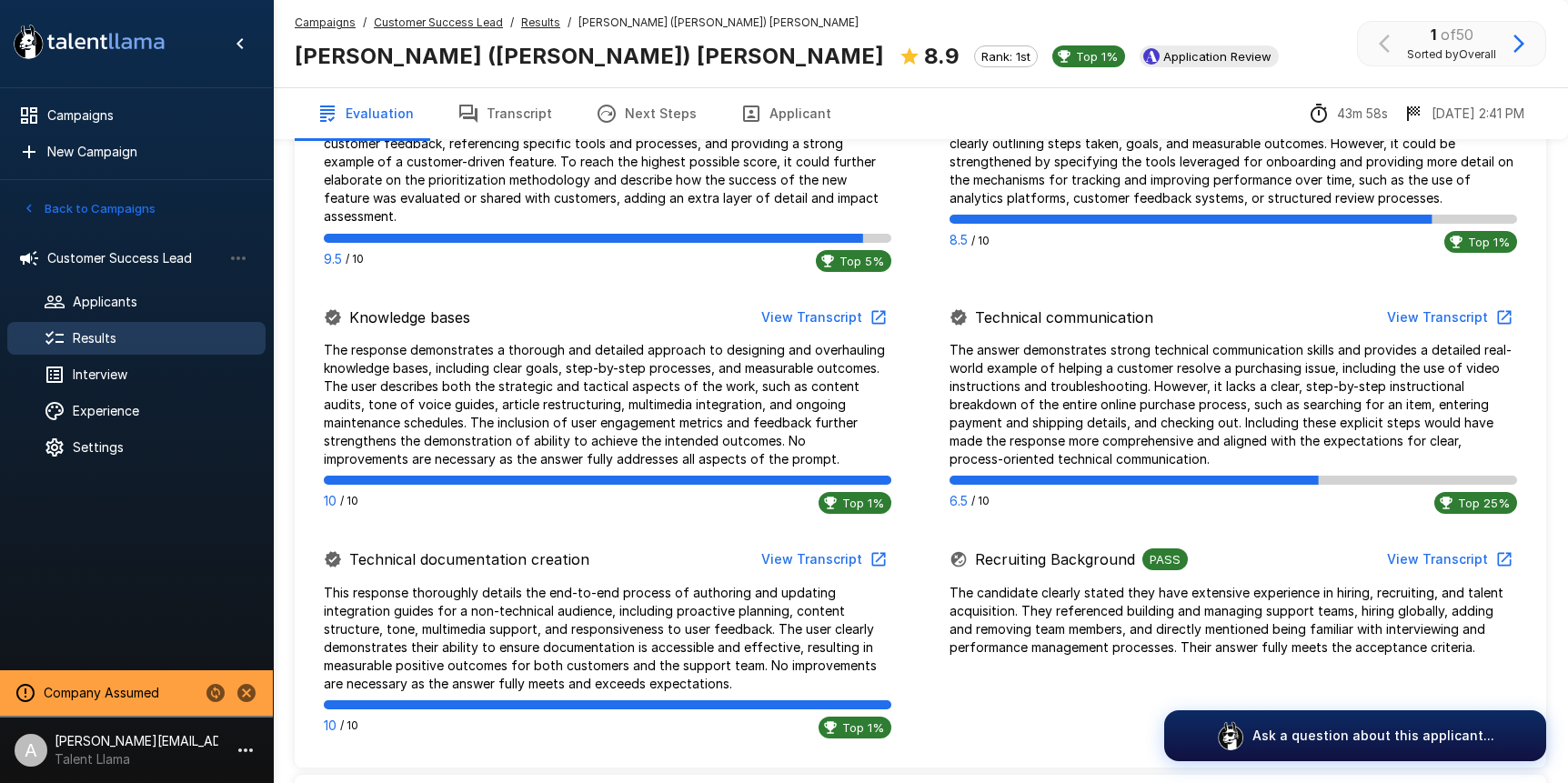
scroll to position [1154, 0]
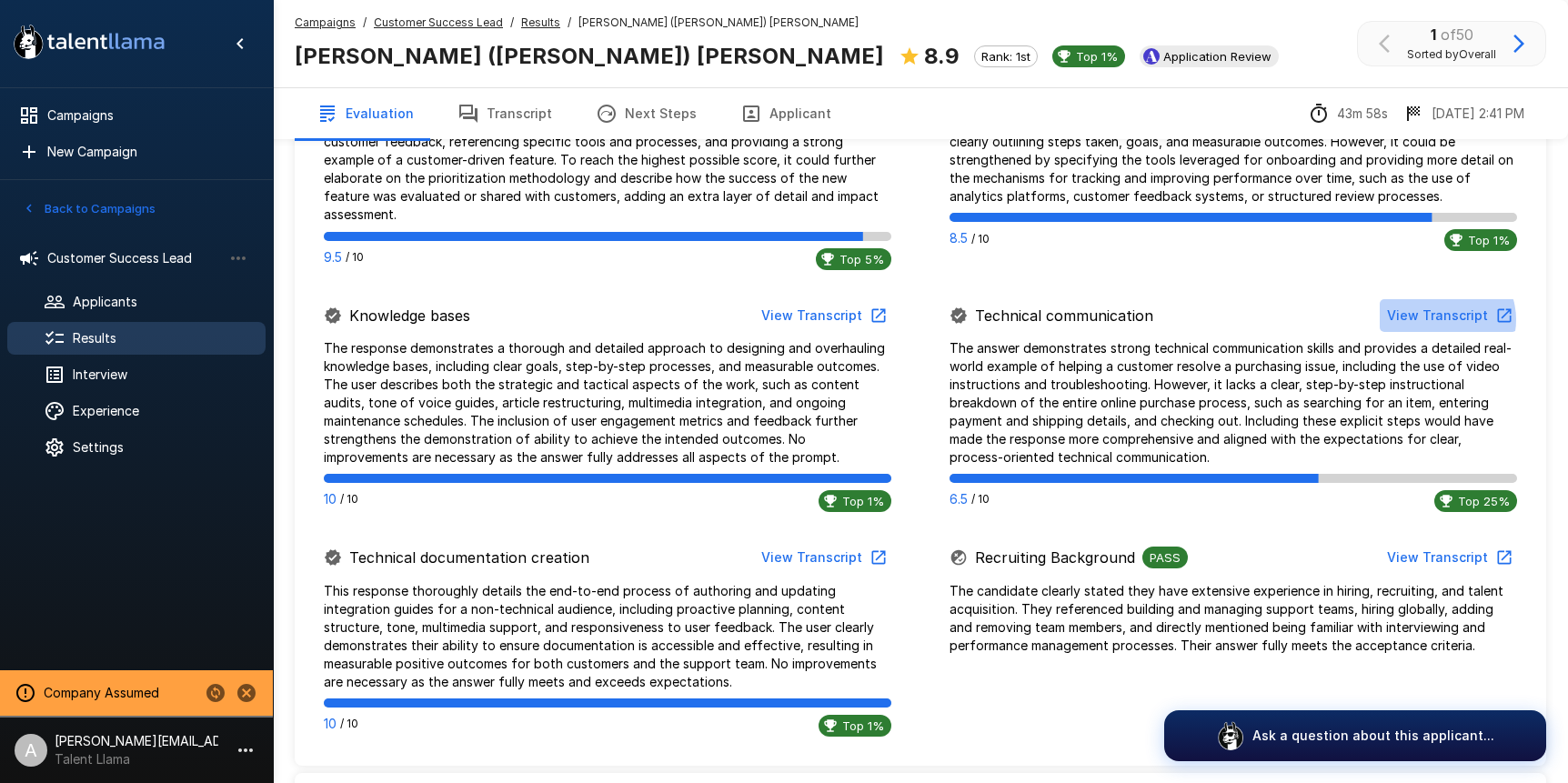
click at [1447, 301] on button "View Transcript" at bounding box center [1449, 316] width 137 height 34
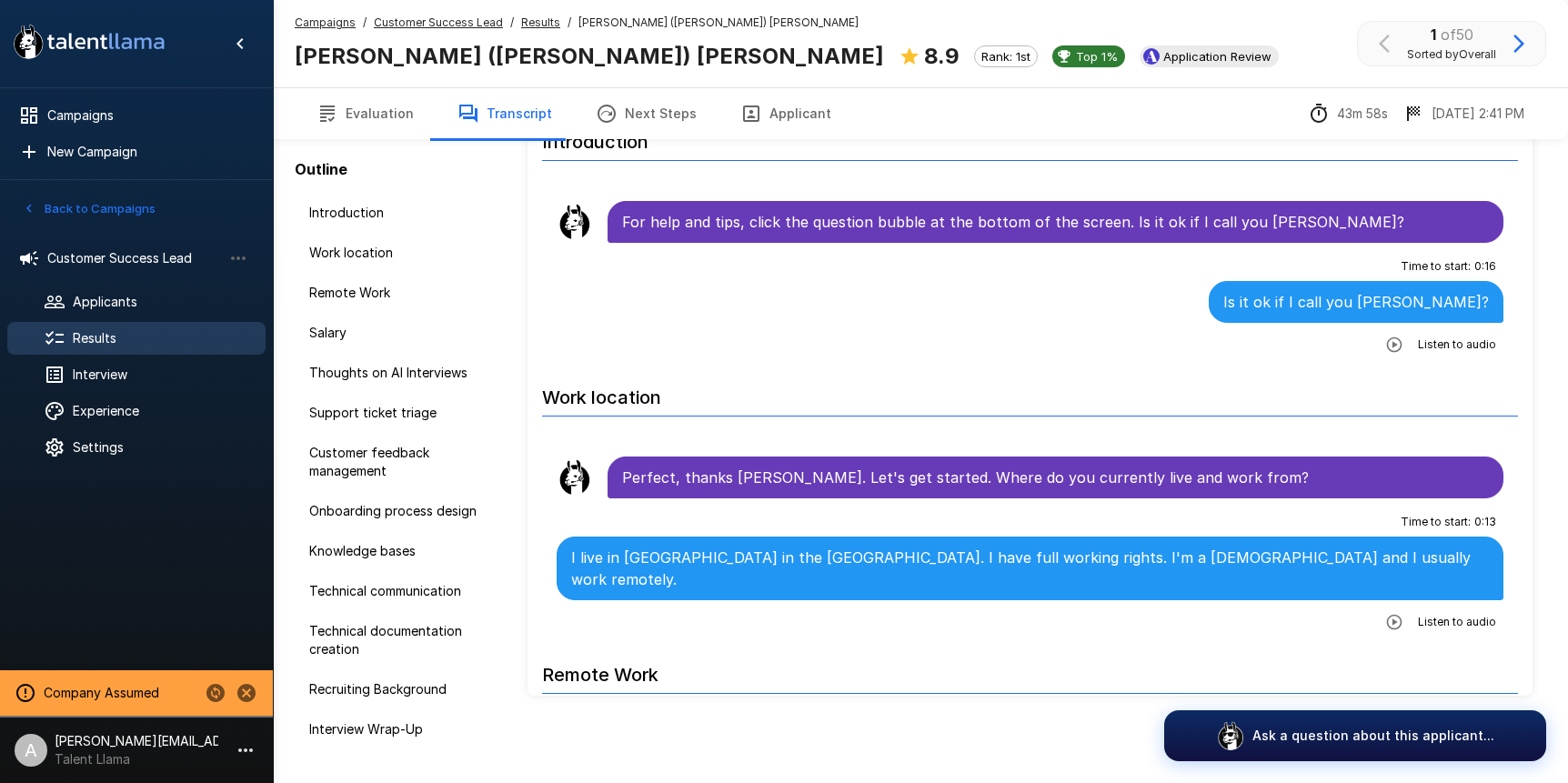
scroll to position [79, 0]
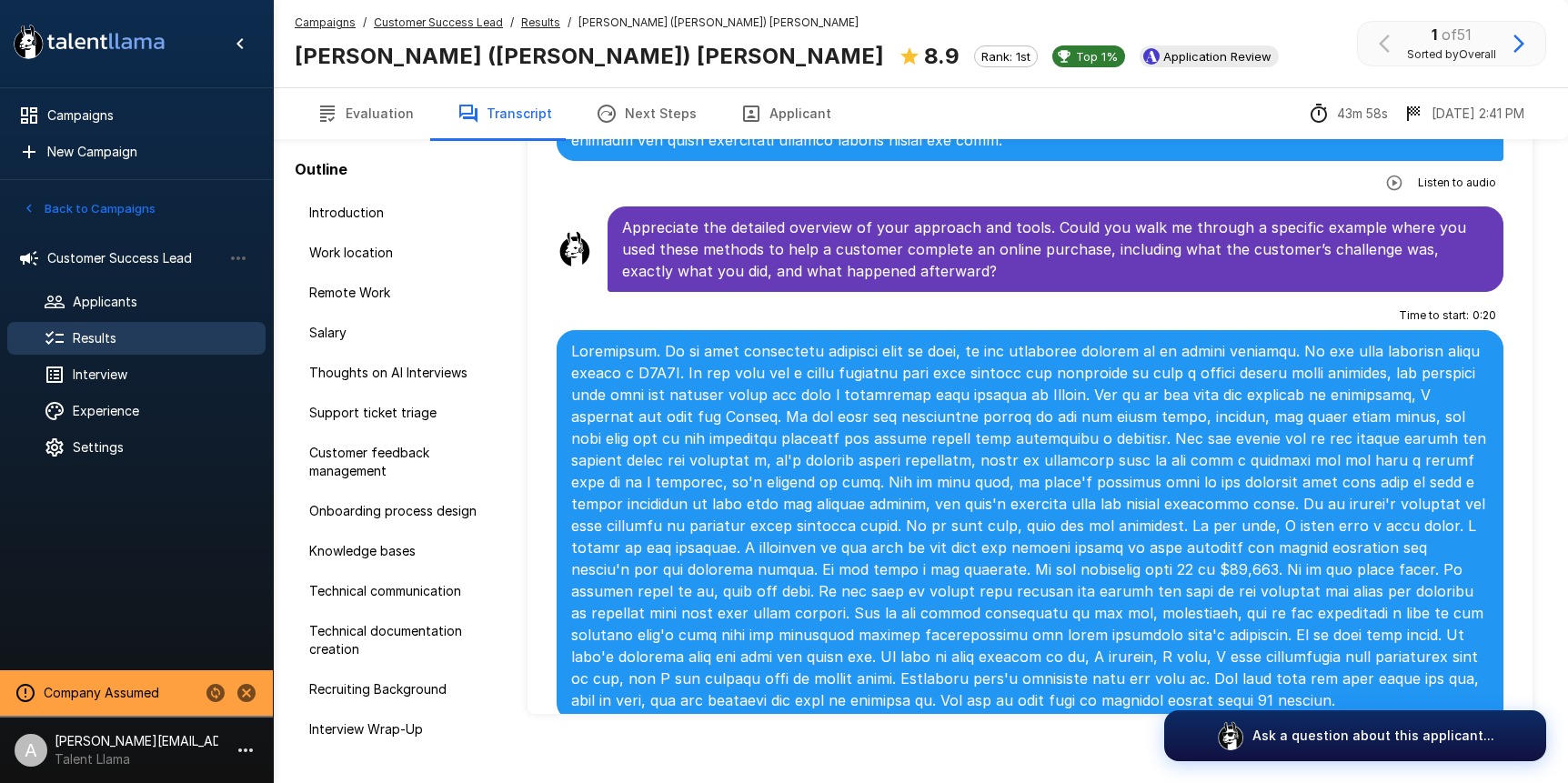
scroll to position [5502, 0]
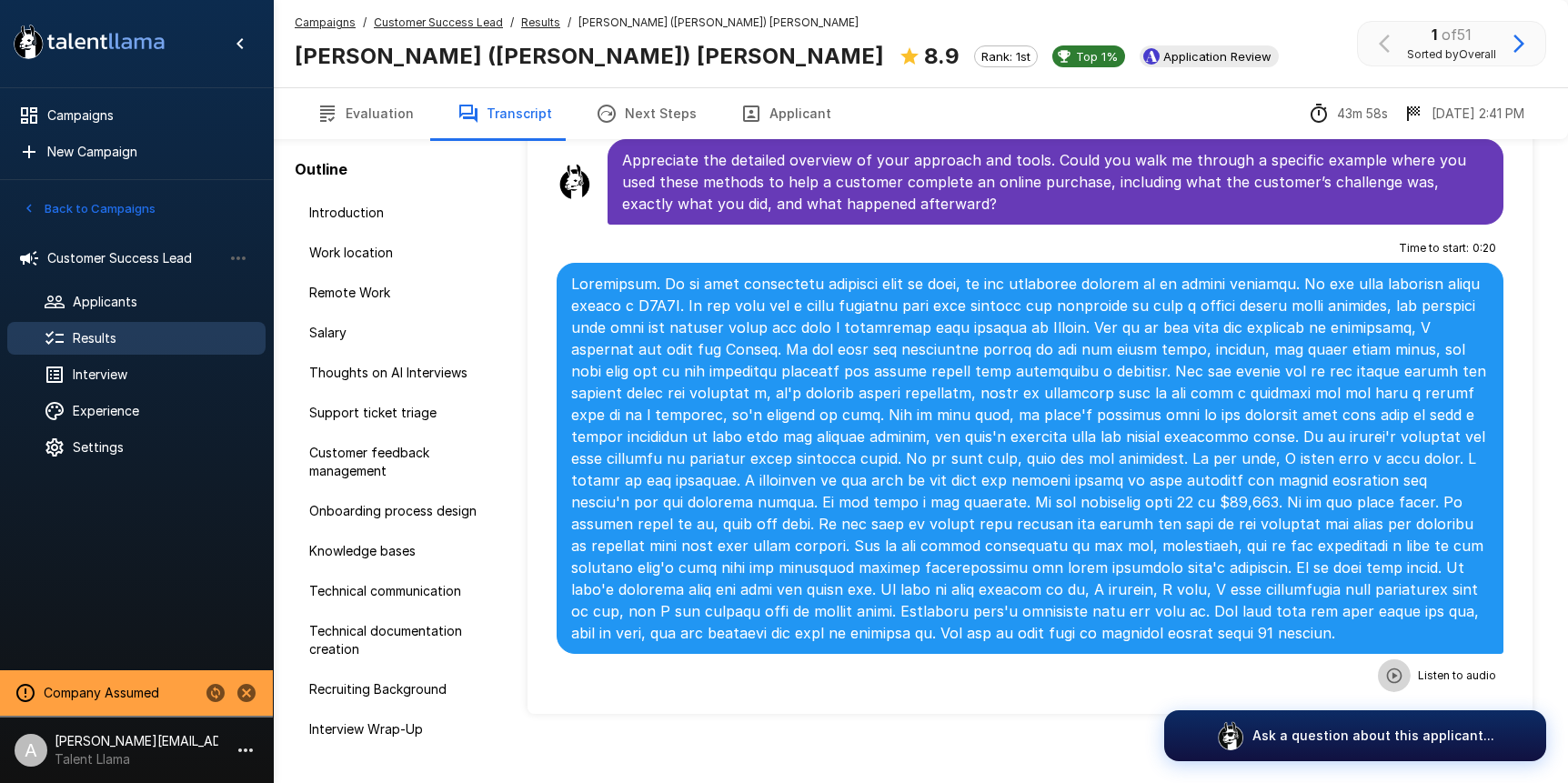
click at [1388, 666] on icon "button" at bounding box center [1395, 676] width 18 height 18
click at [1317, 668] on icon "button" at bounding box center [1320, 677] width 18 height 18
click at [514, 20] on div "Campaigns / Customer Success Lead / Results / [PERSON_NAME] ([PERSON_NAME]) [PE…" at bounding box center [576, 23] width 564 height 18
click at [532, 19] on u "Results" at bounding box center [540, 22] width 39 height 14
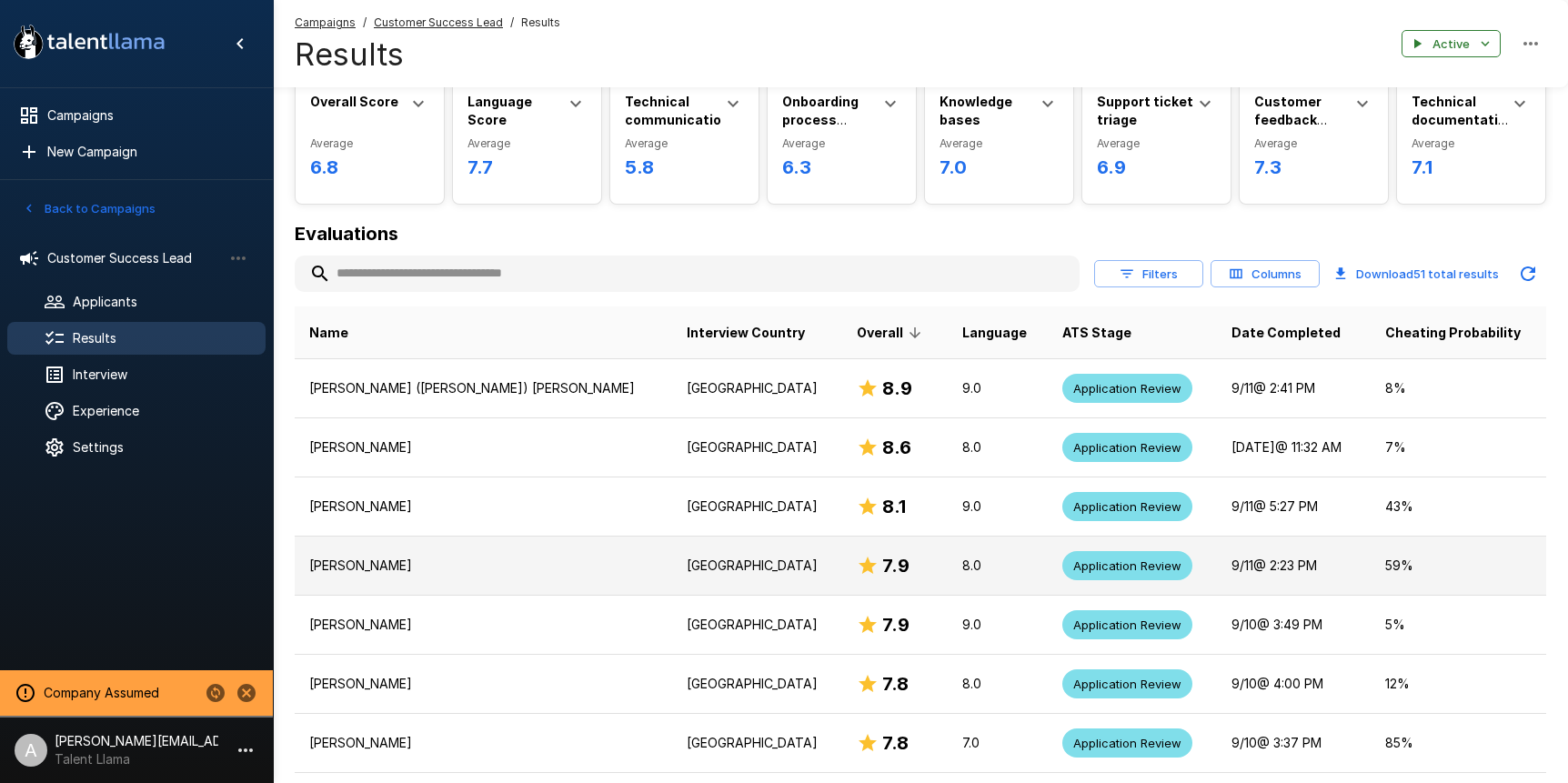
click at [687, 569] on p "[GEOGRAPHIC_DATA]" at bounding box center [757, 565] width 141 height 18
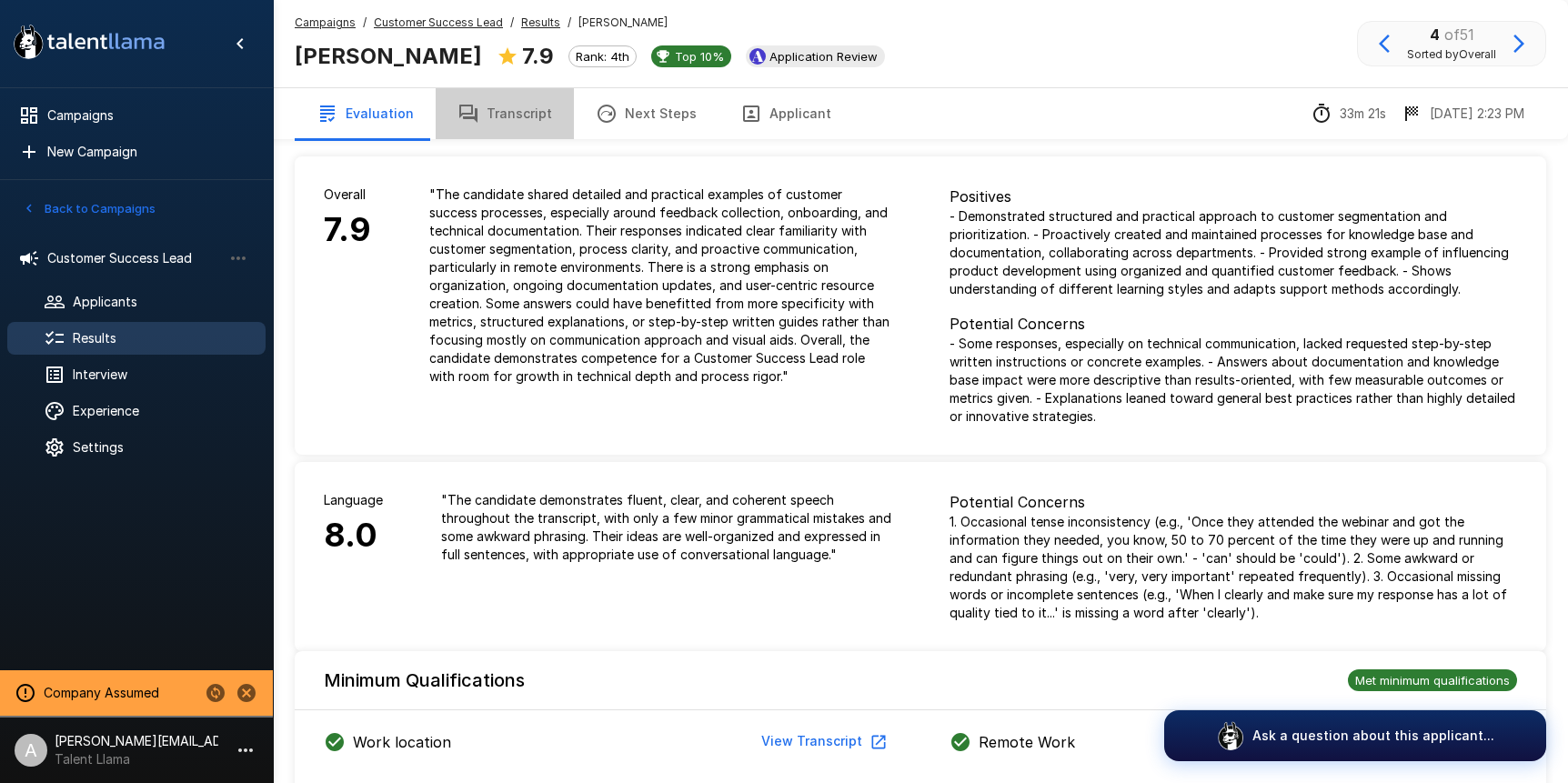
click at [513, 112] on button "Transcript" at bounding box center [505, 114] width 138 height 51
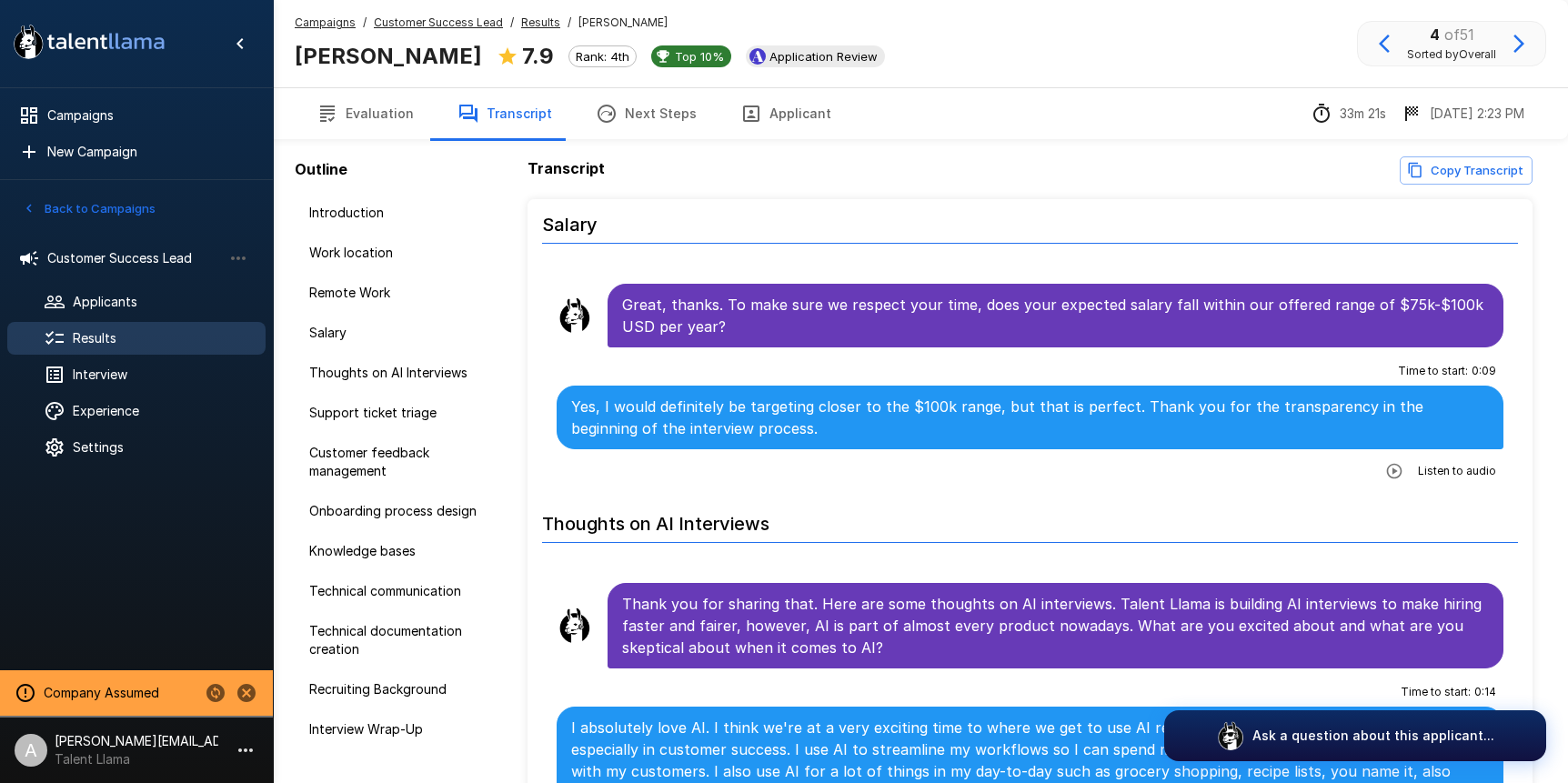
scroll to position [830, 0]
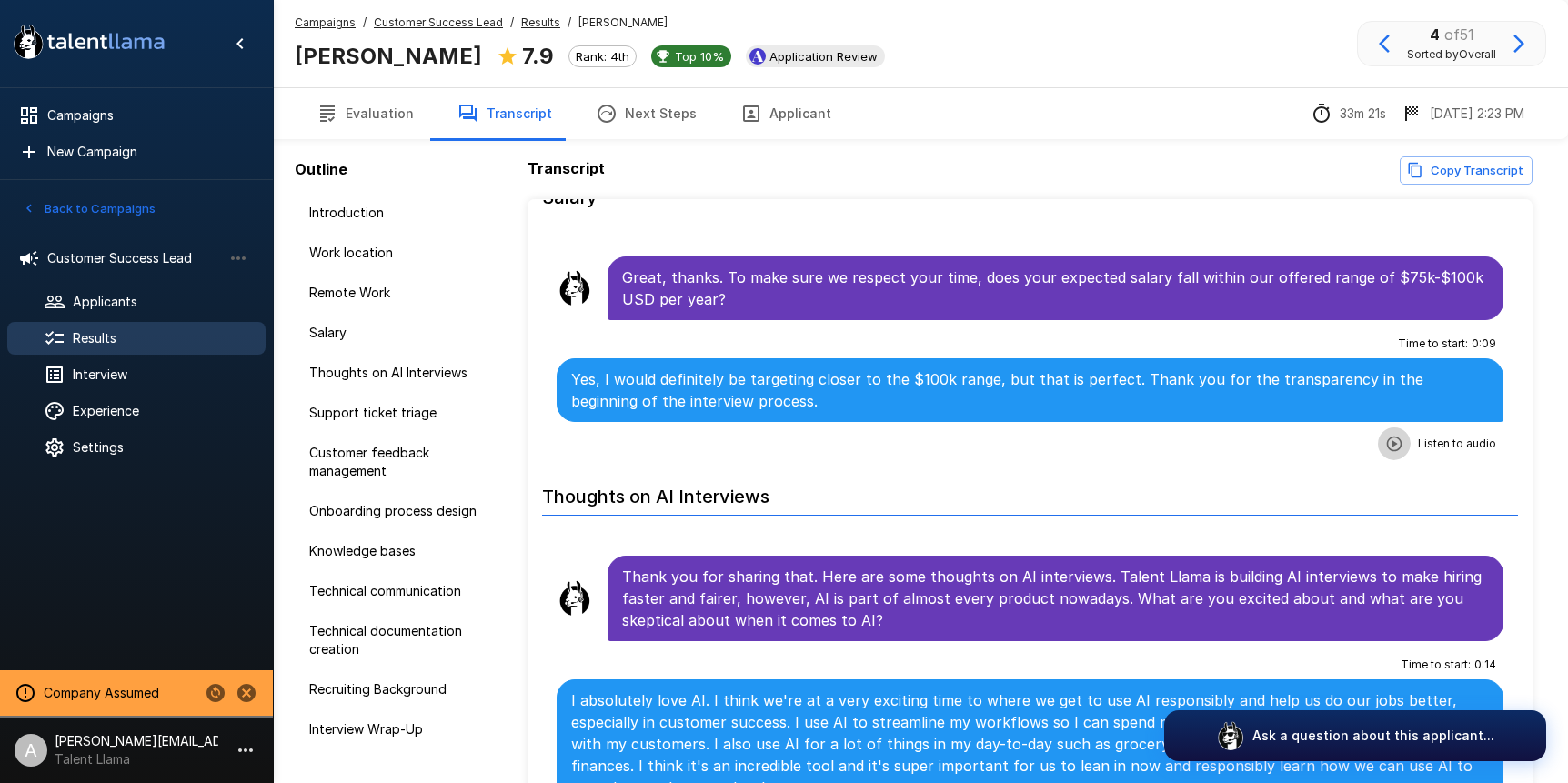
click at [1408, 428] on button "button" at bounding box center [1395, 444] width 33 height 33
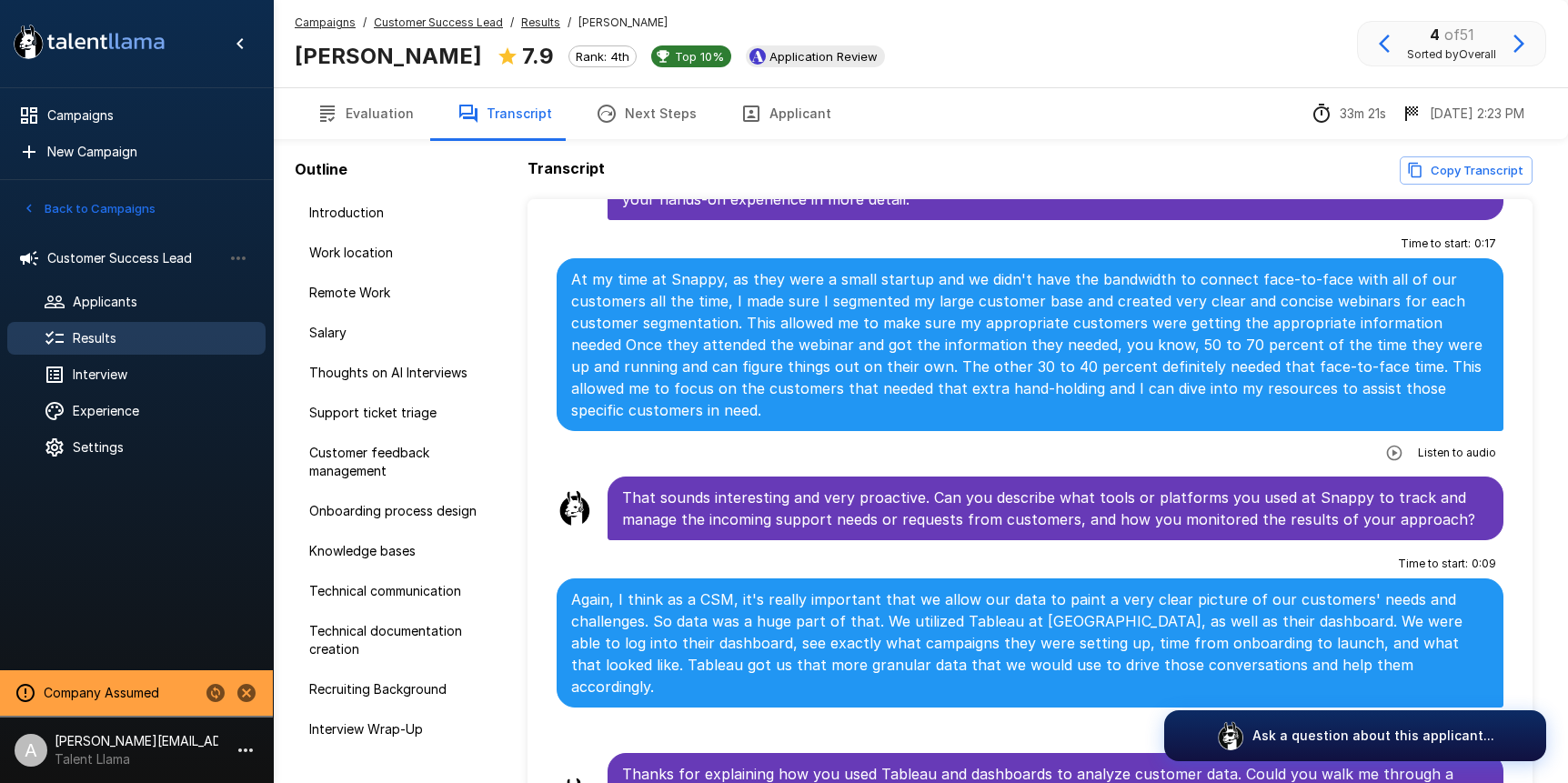
scroll to position [2237, 0]
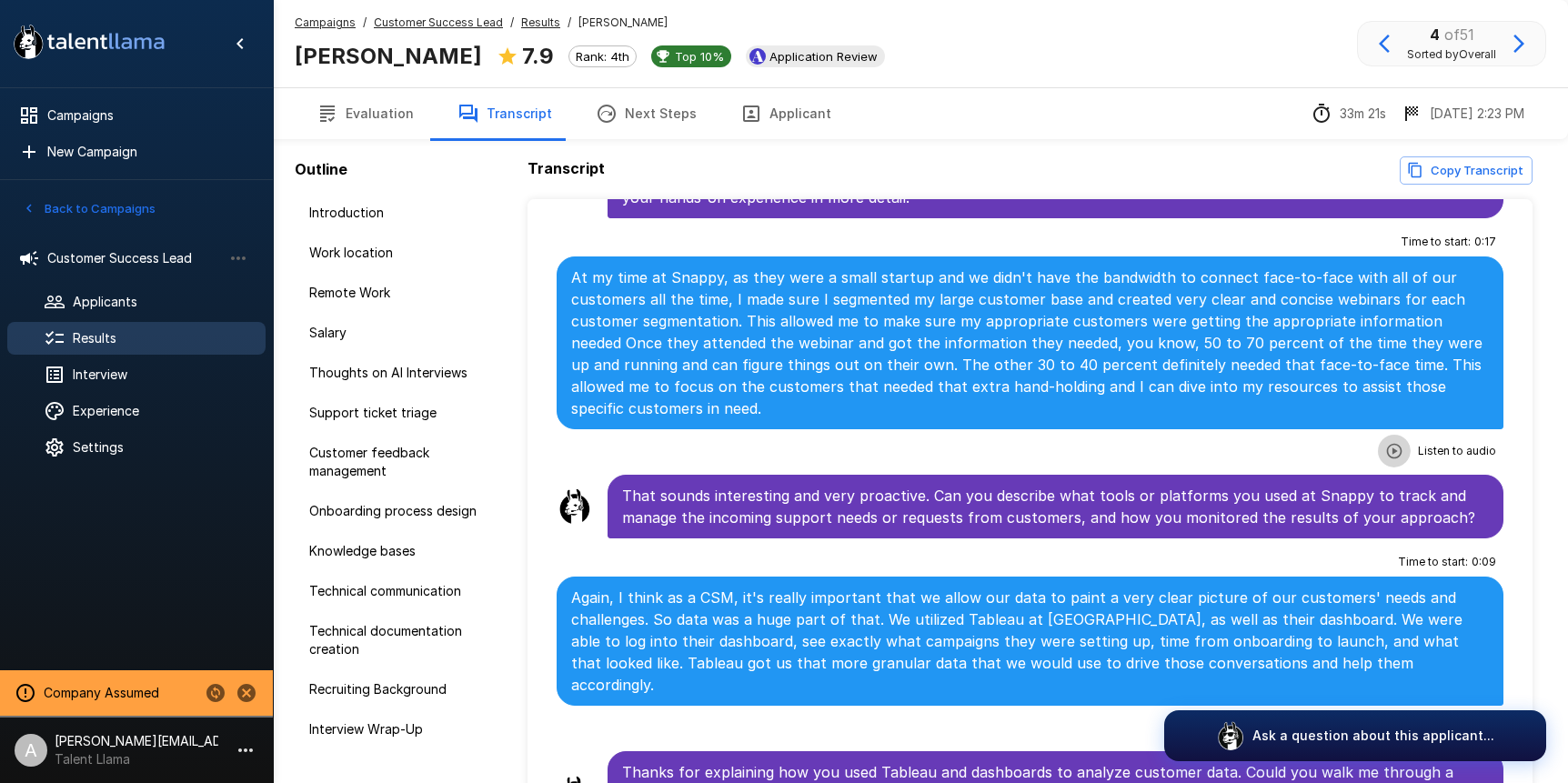
click at [1403, 442] on icon "button" at bounding box center [1395, 452] width 18 height 18
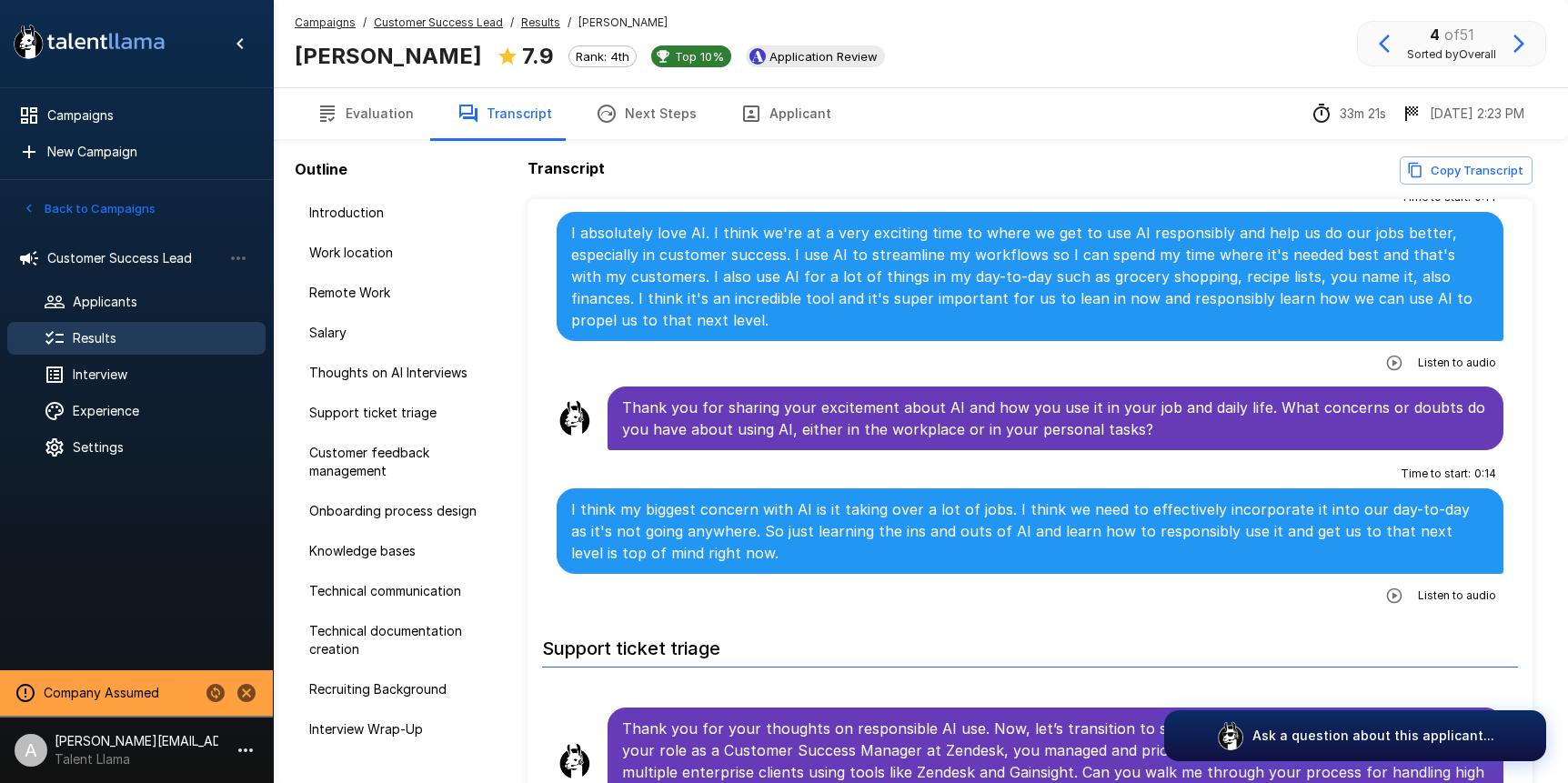
scroll to position [1279, 0]
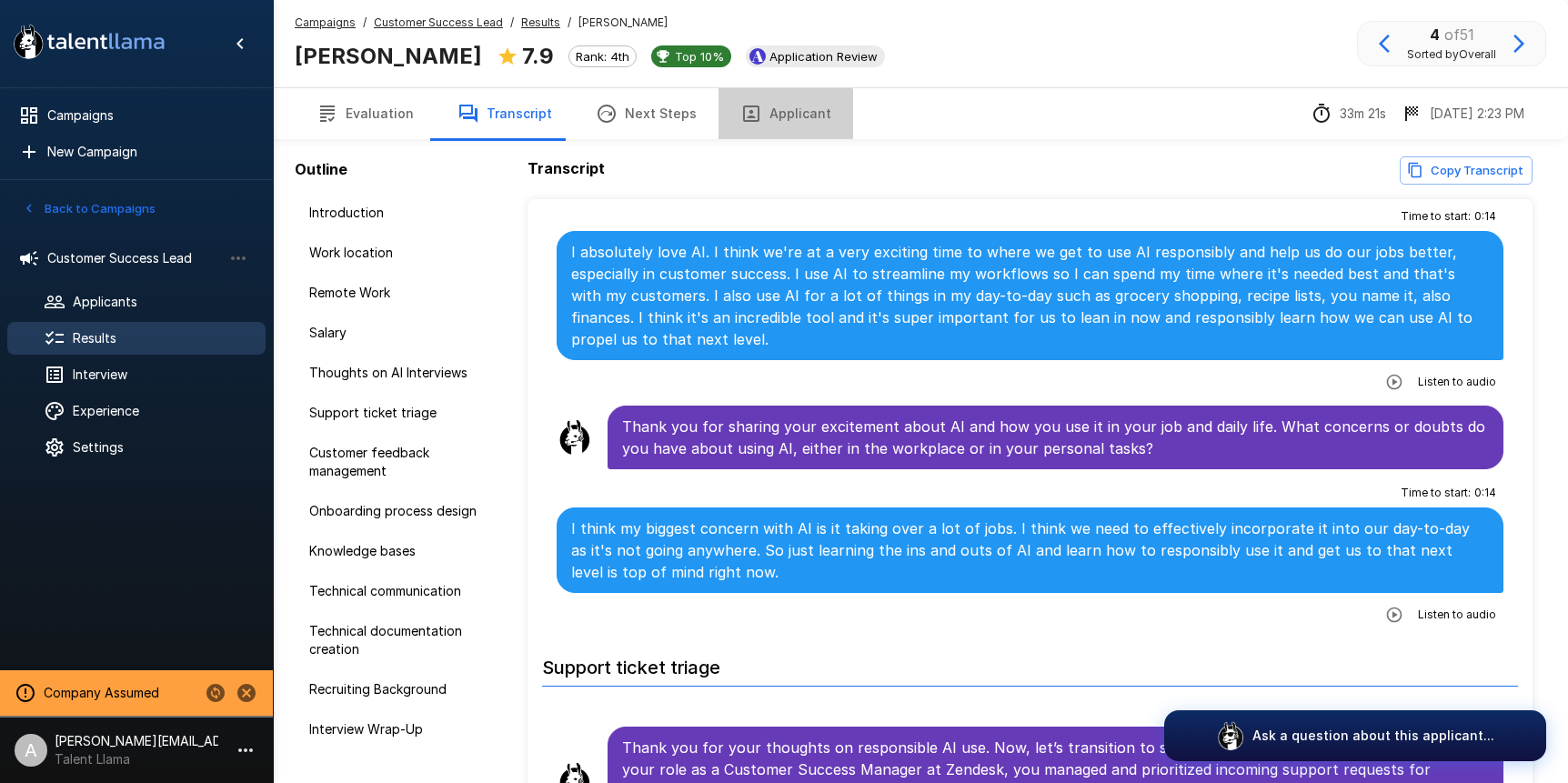
click at [771, 122] on button "Applicant" at bounding box center [786, 114] width 135 height 51
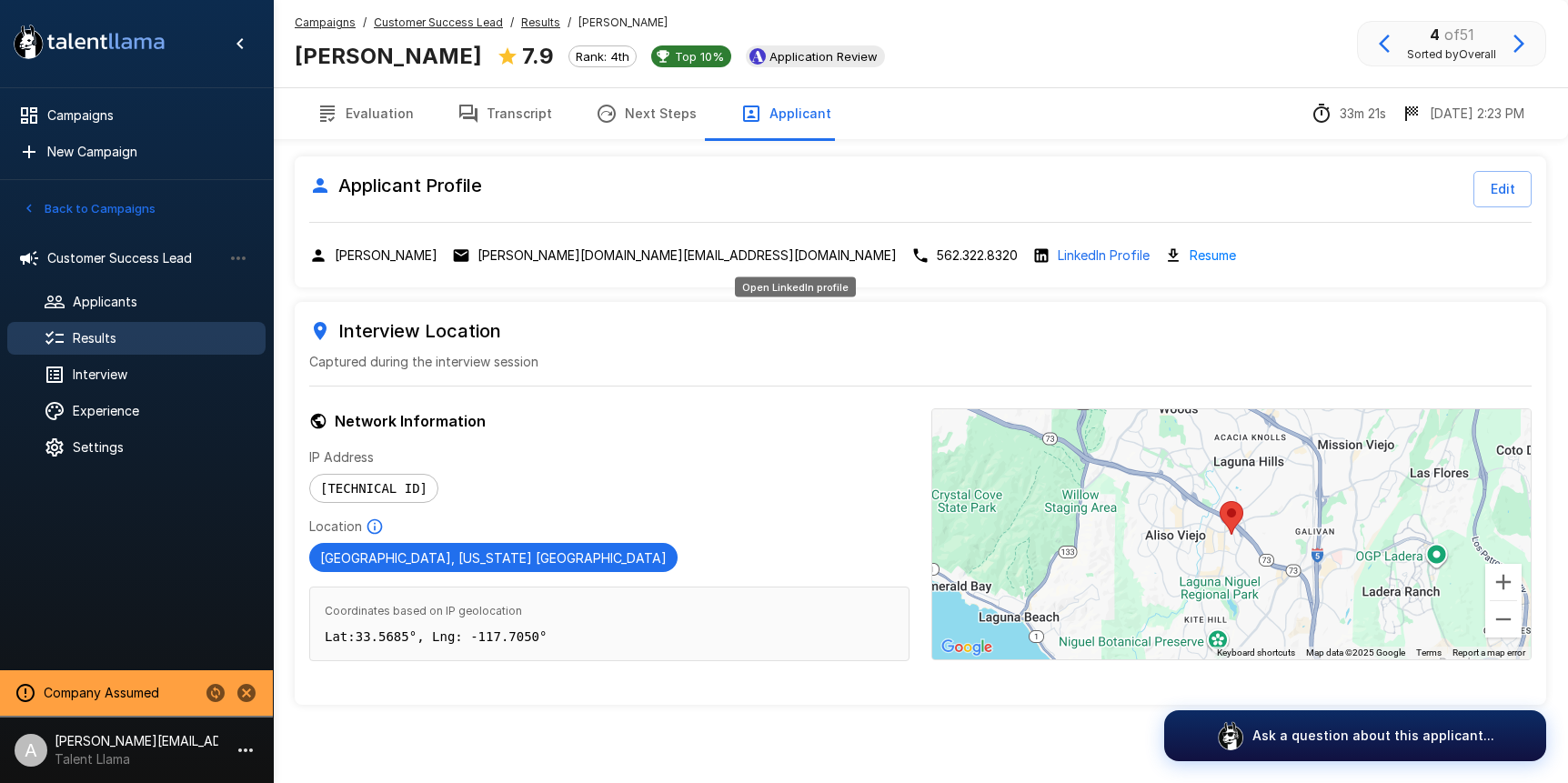
click at [1058, 262] on p "LinkedIn Profile" at bounding box center [1104, 256] width 92 height 18
